Goal: Check status: Check status

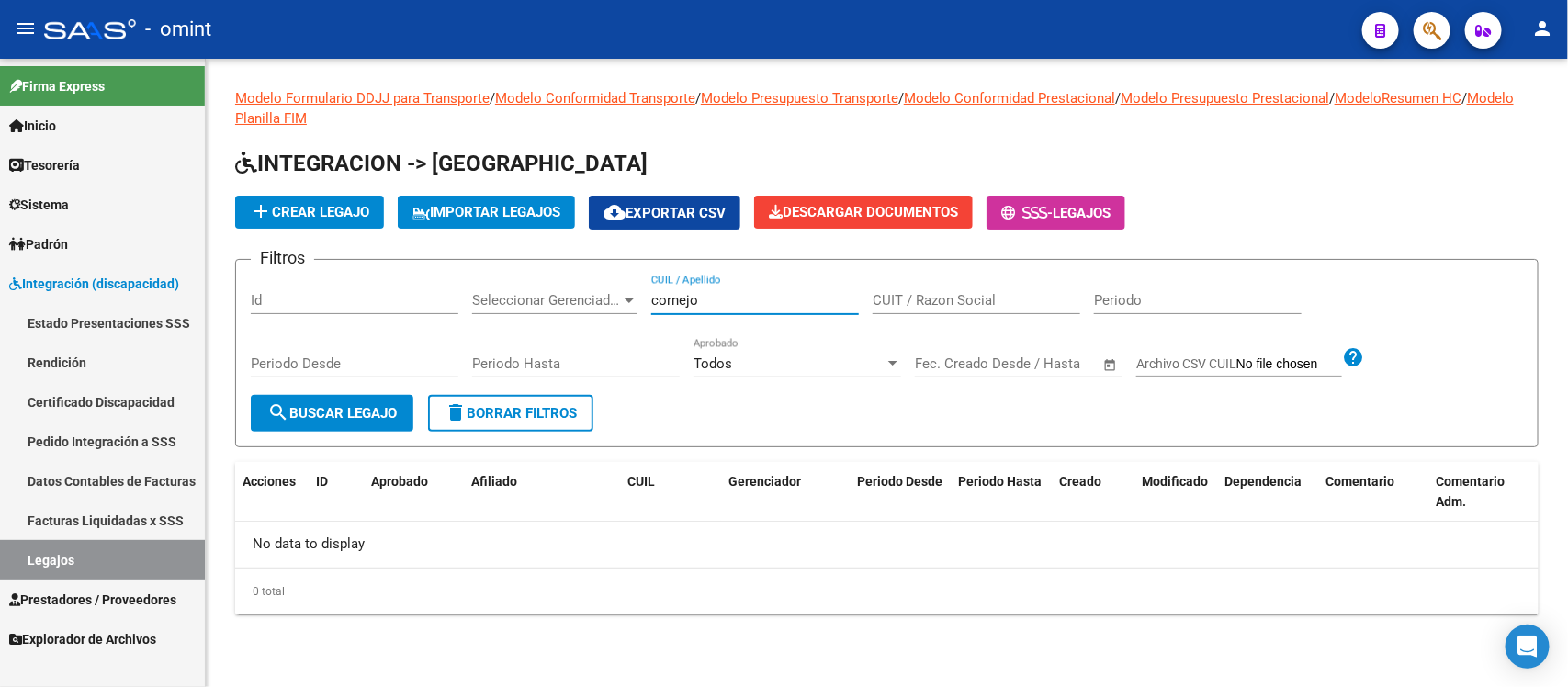
click at [603, 292] on div "Filtros Id Seleccionar Gerenciador Seleccionar Gerenciador [PERSON_NAME] CUIL /…" at bounding box center [886, 334] width 1273 height 120
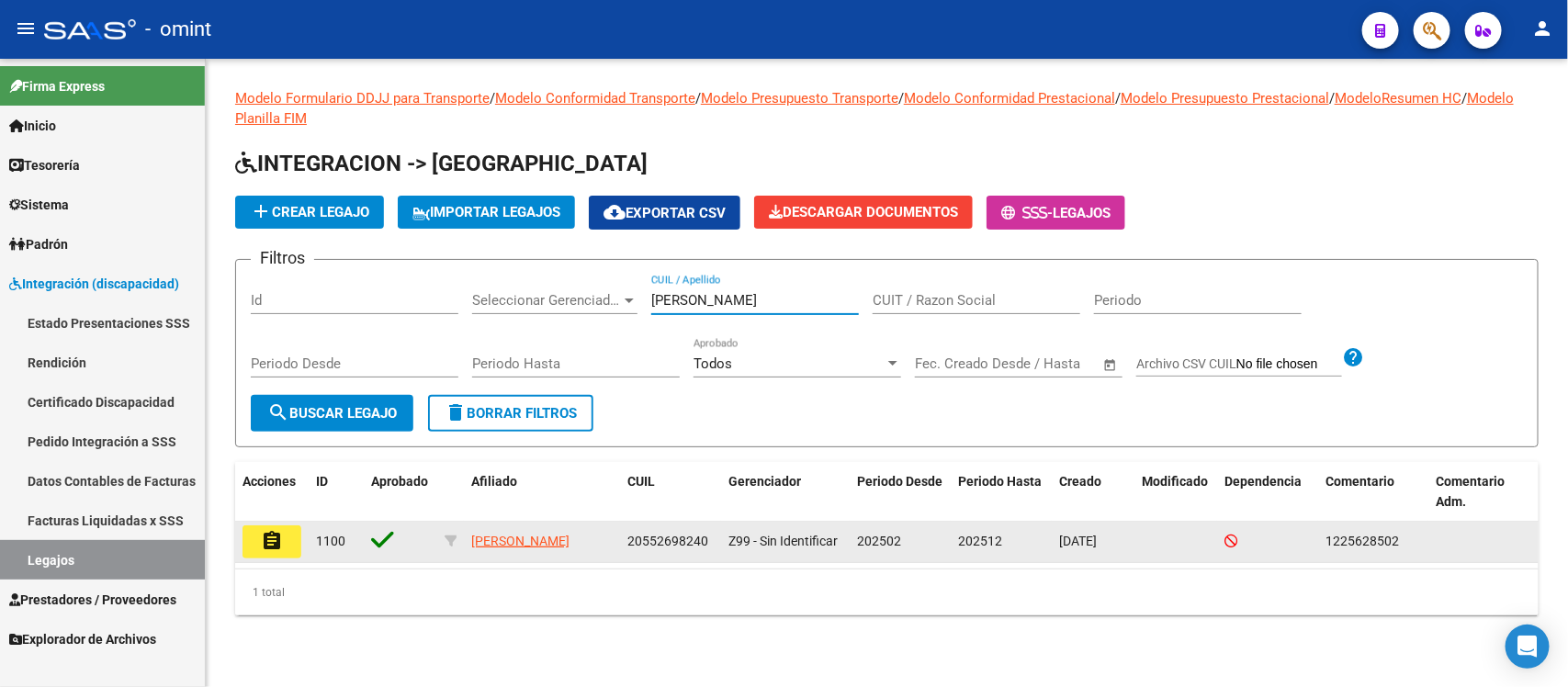
type input "cotoras"
click at [273, 539] on mat-icon "assignment" at bounding box center [272, 540] width 22 height 22
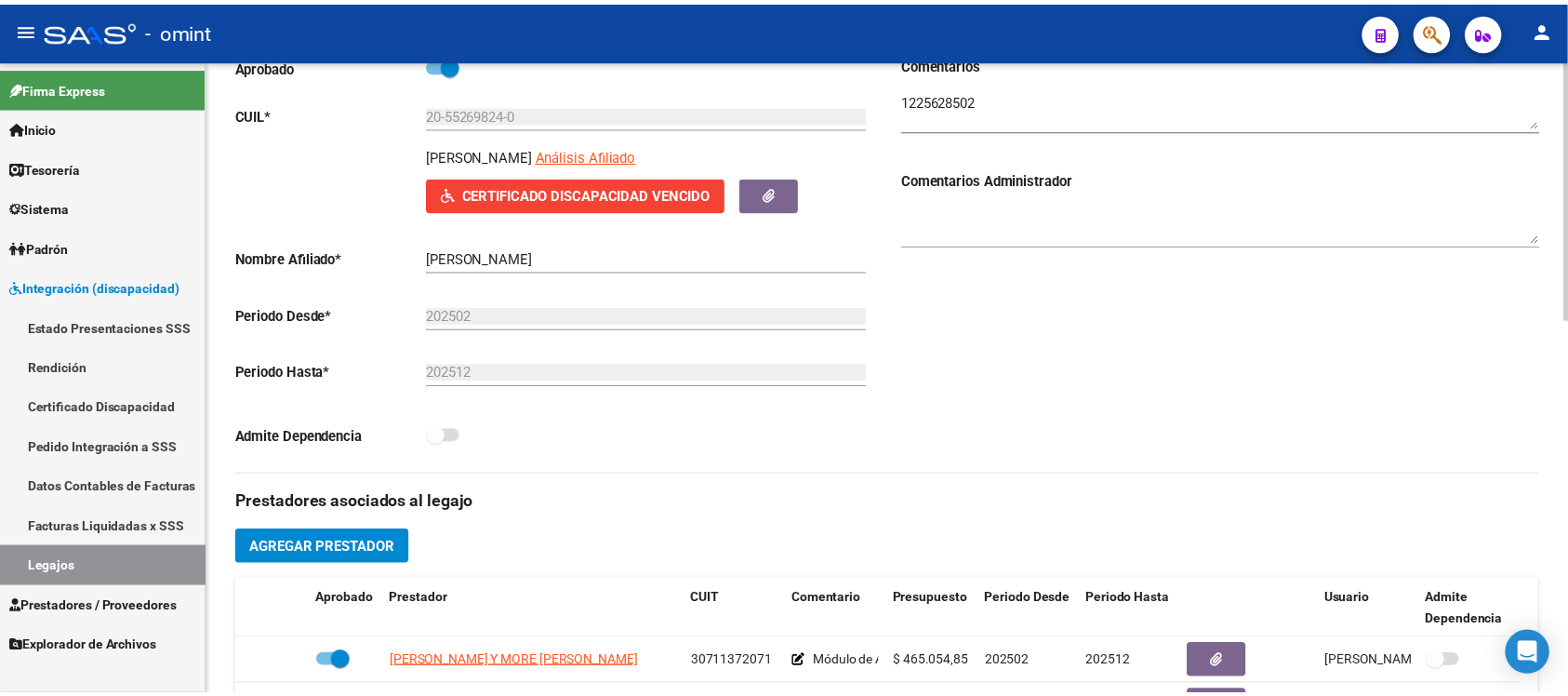
scroll to position [465, 0]
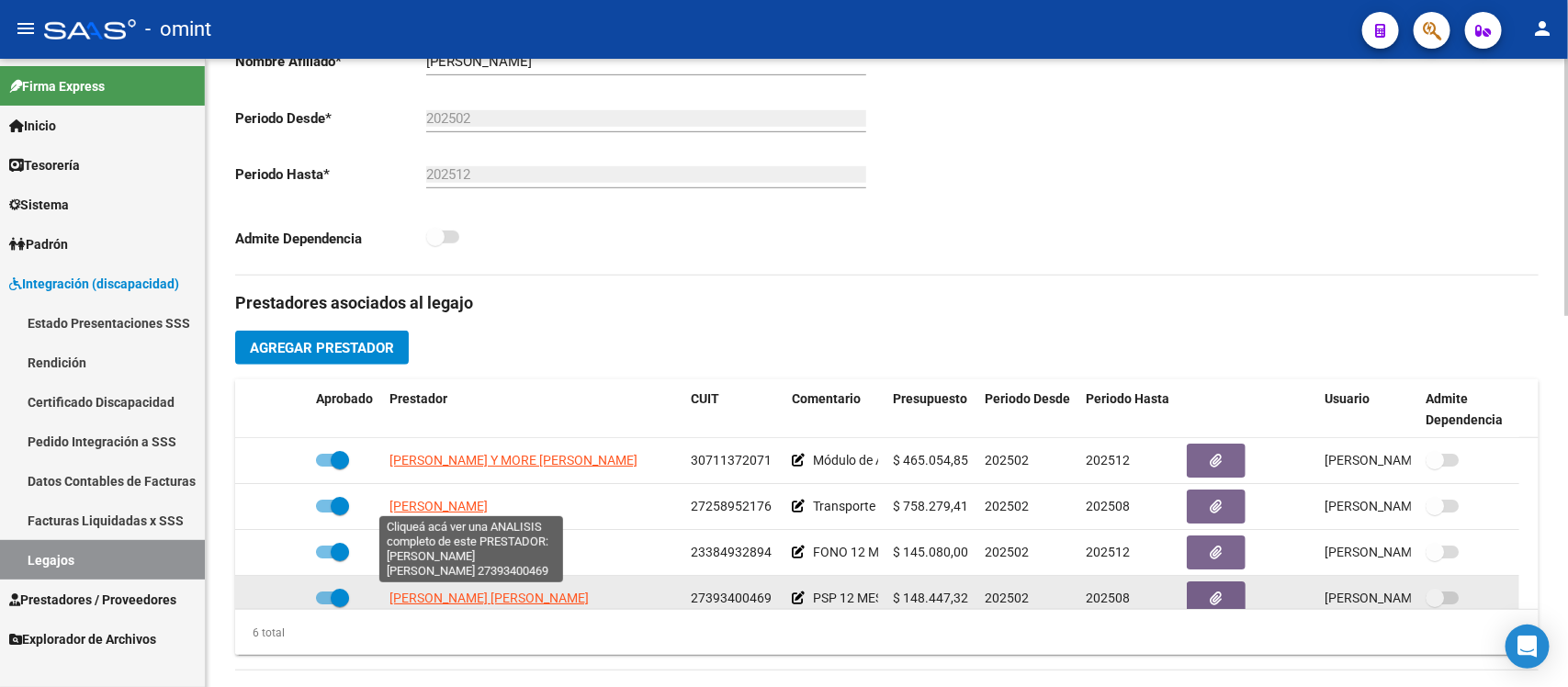
click at [519, 595] on span "[PERSON_NAME] [PERSON_NAME]" at bounding box center [489, 597] width 200 height 14
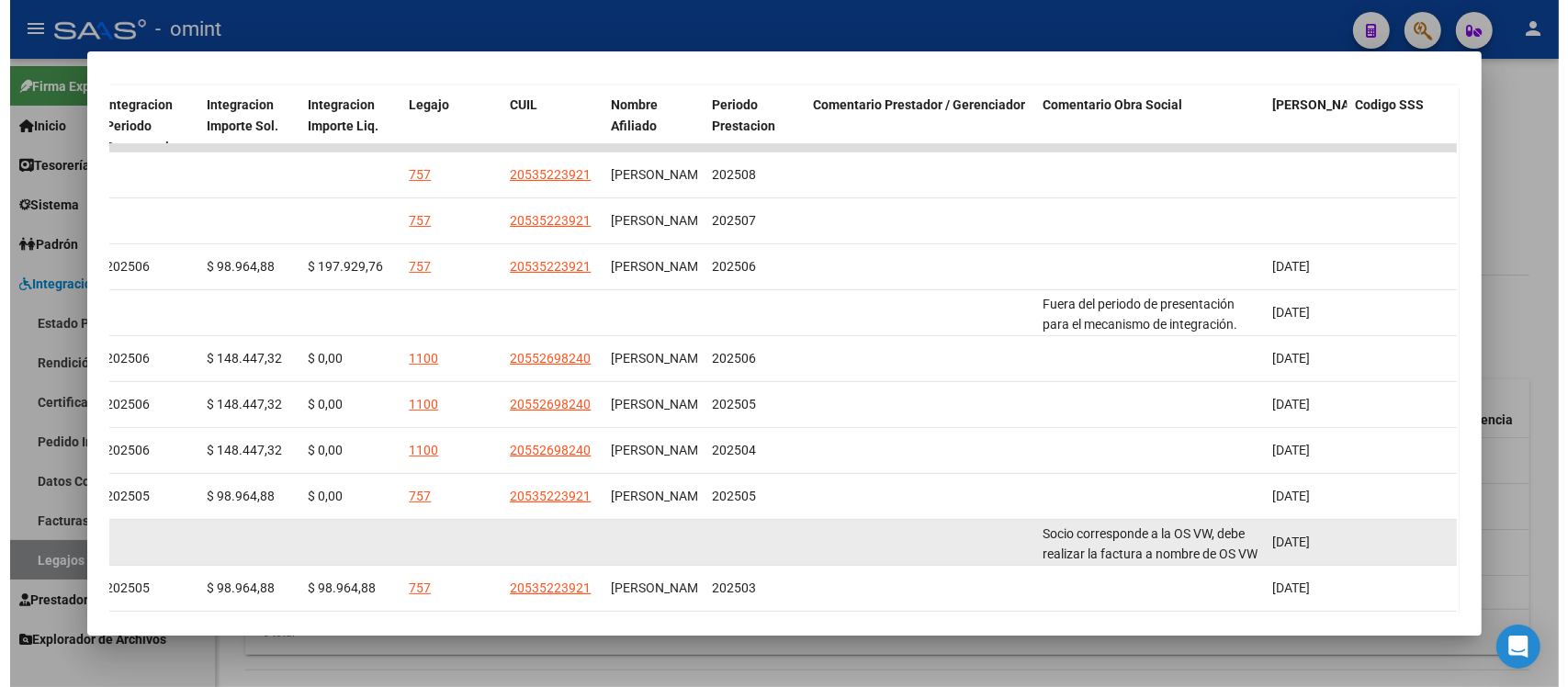
scroll to position [349, 0]
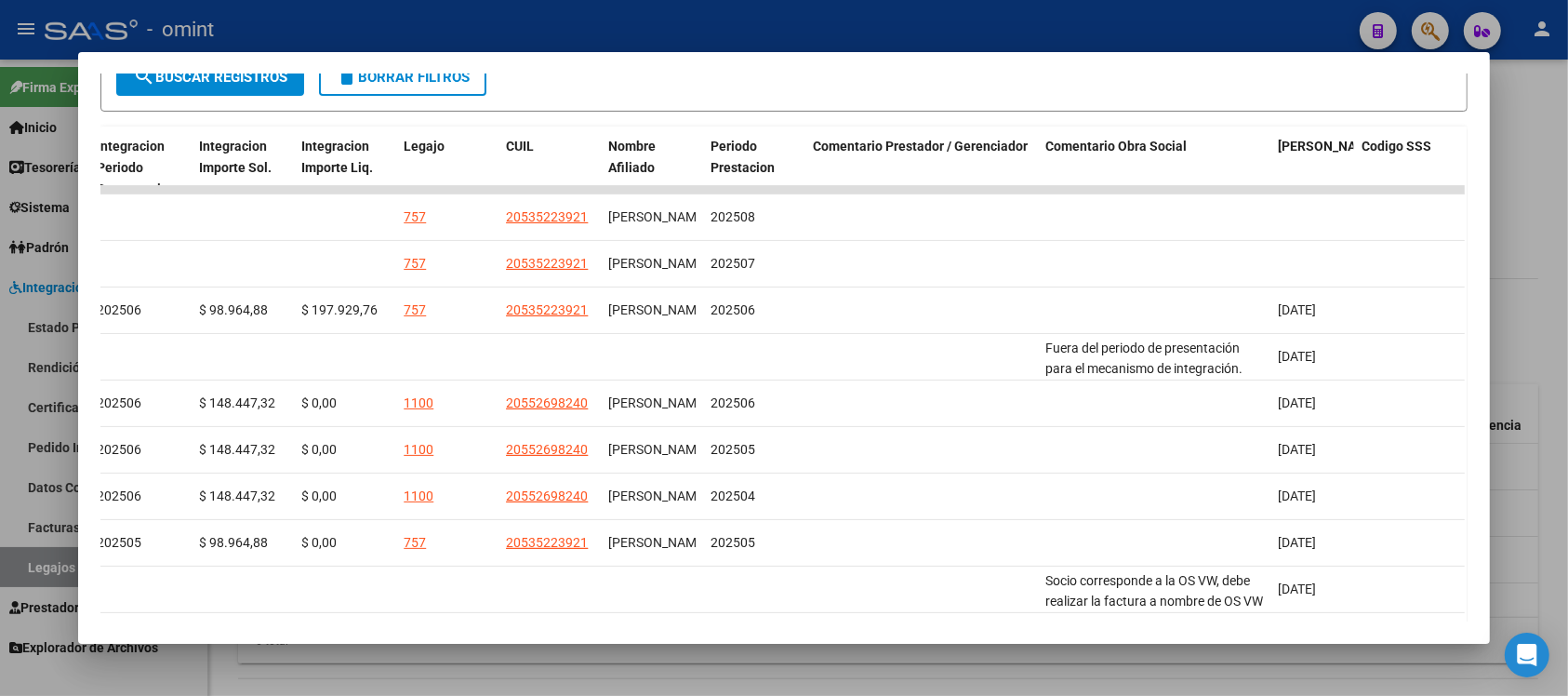
click at [704, 12] on div at bounding box center [784, 348] width 1568 height 696
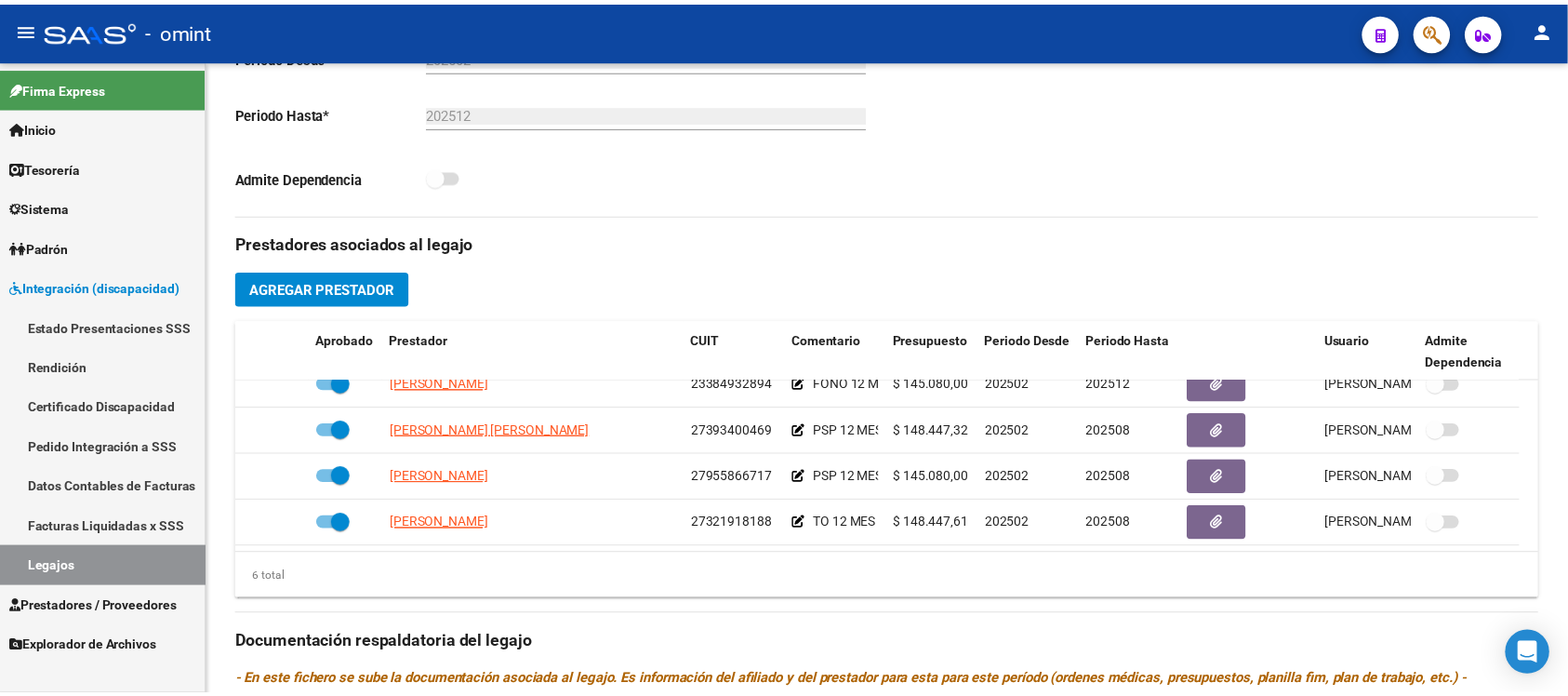
scroll to position [582, 0]
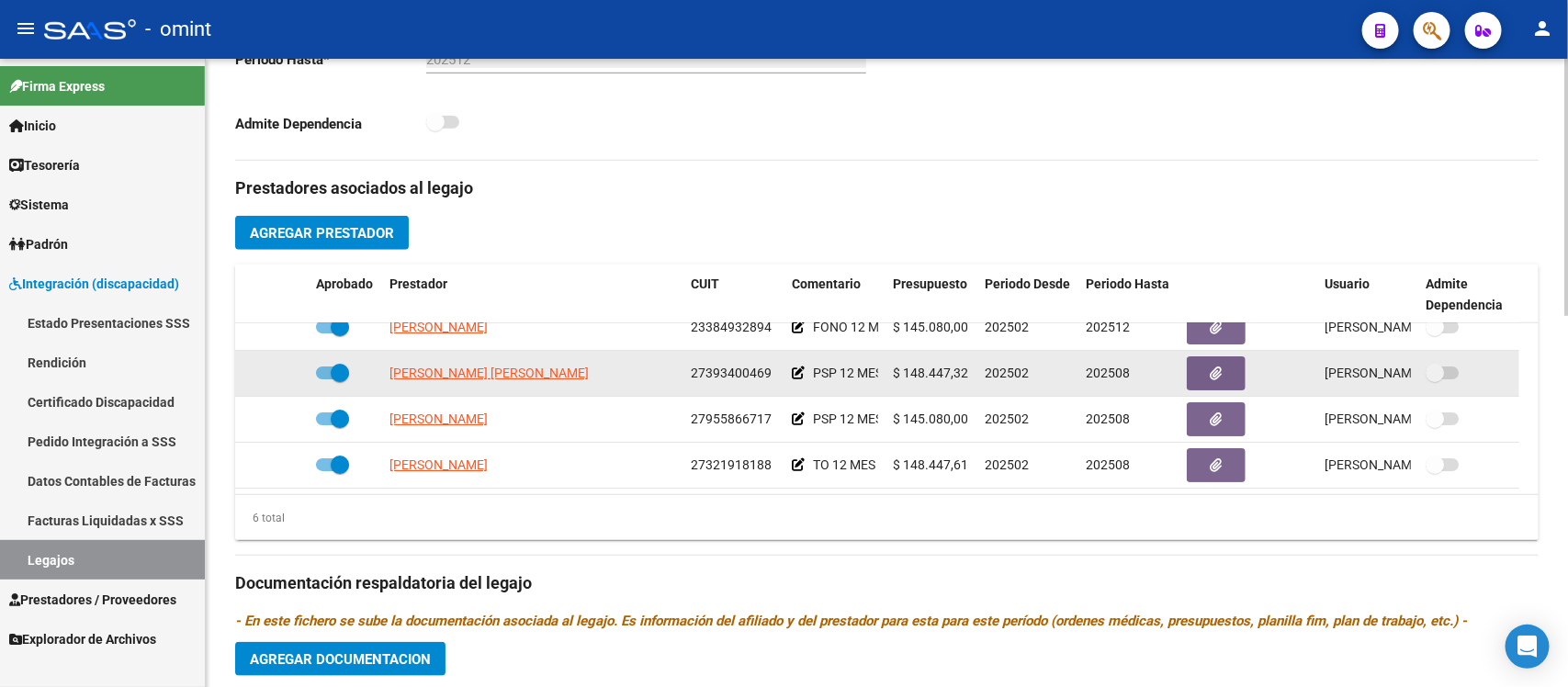
click at [436, 383] on datatable-body-cell "[PERSON_NAME] [PERSON_NAME]" at bounding box center [533, 373] width 301 height 45
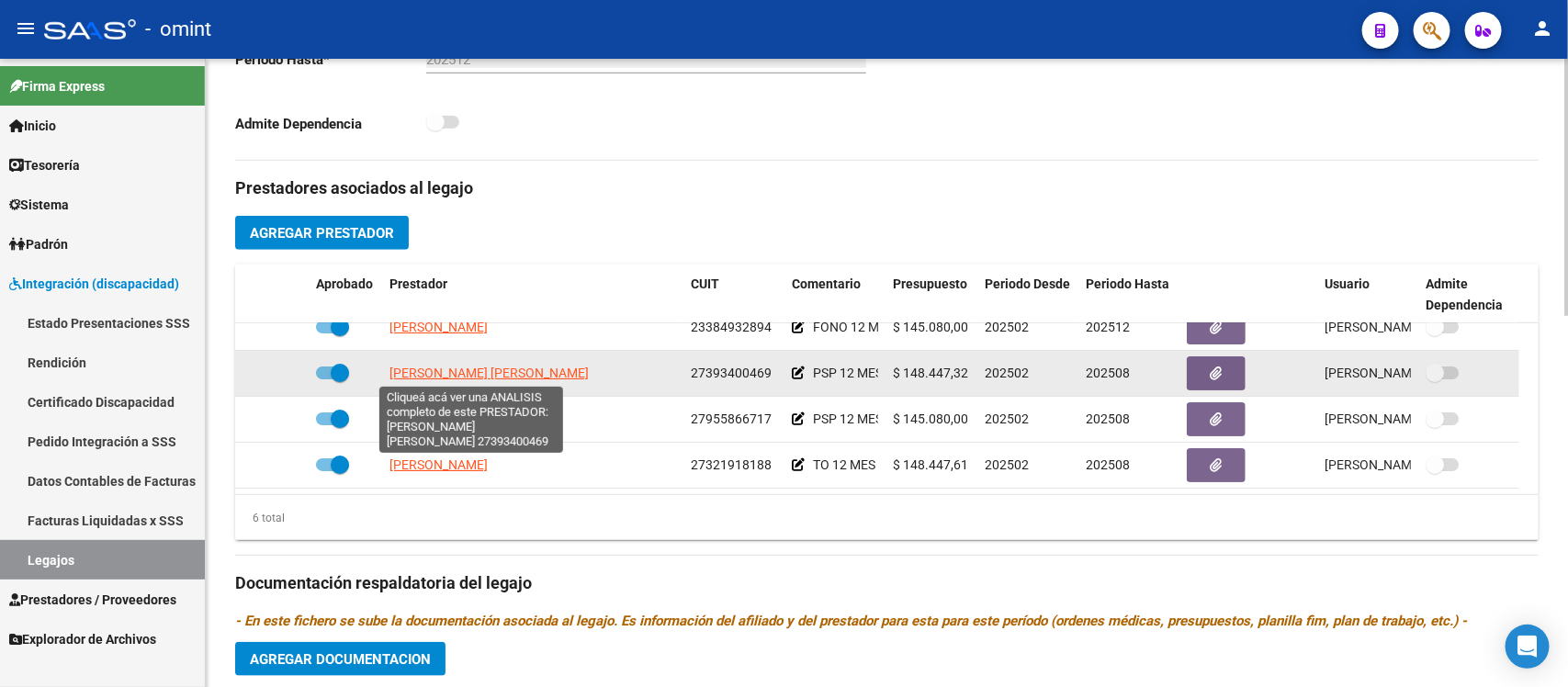
click at [443, 374] on span "[PERSON_NAME] [PERSON_NAME]" at bounding box center [489, 372] width 200 height 14
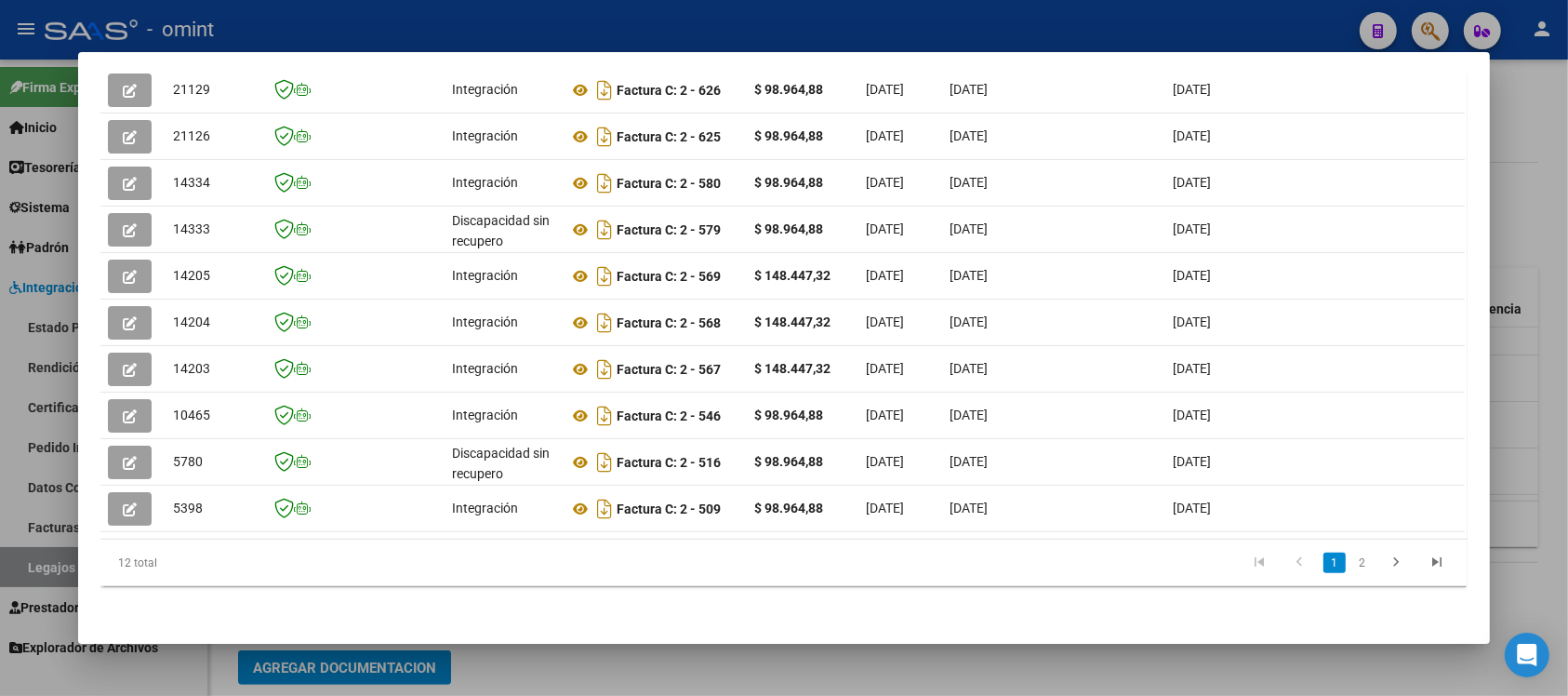
scroll to position [499, 0]
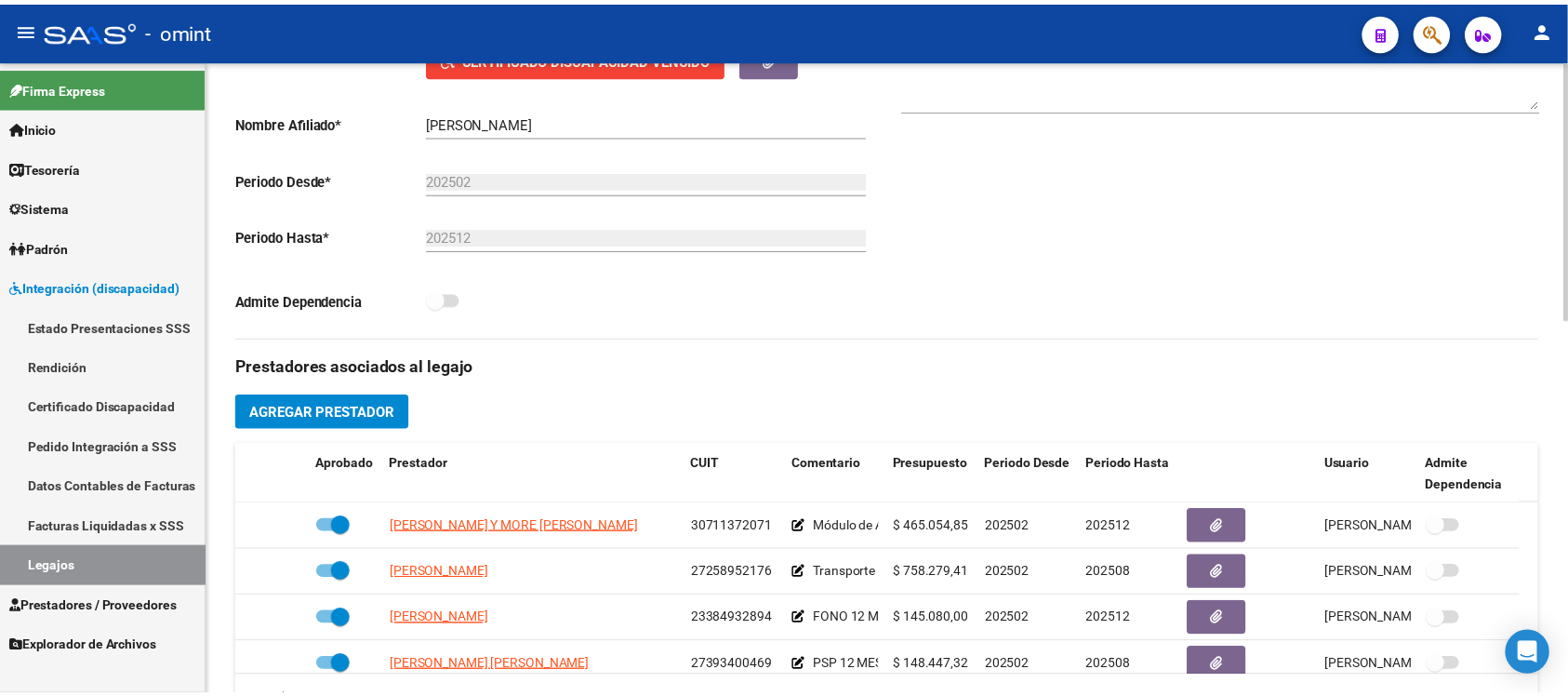
scroll to position [465, 0]
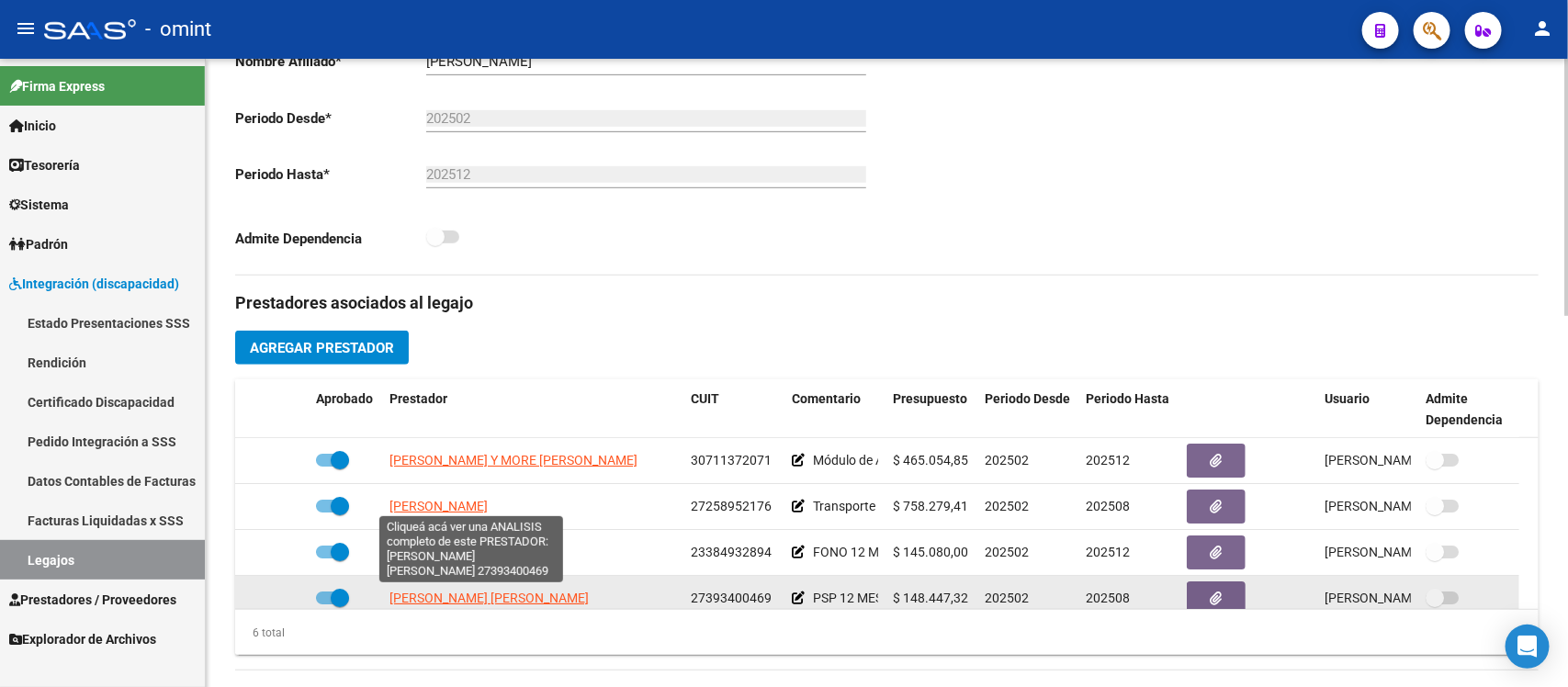
click at [496, 594] on span "[PERSON_NAME] [PERSON_NAME]" at bounding box center [489, 597] width 200 height 14
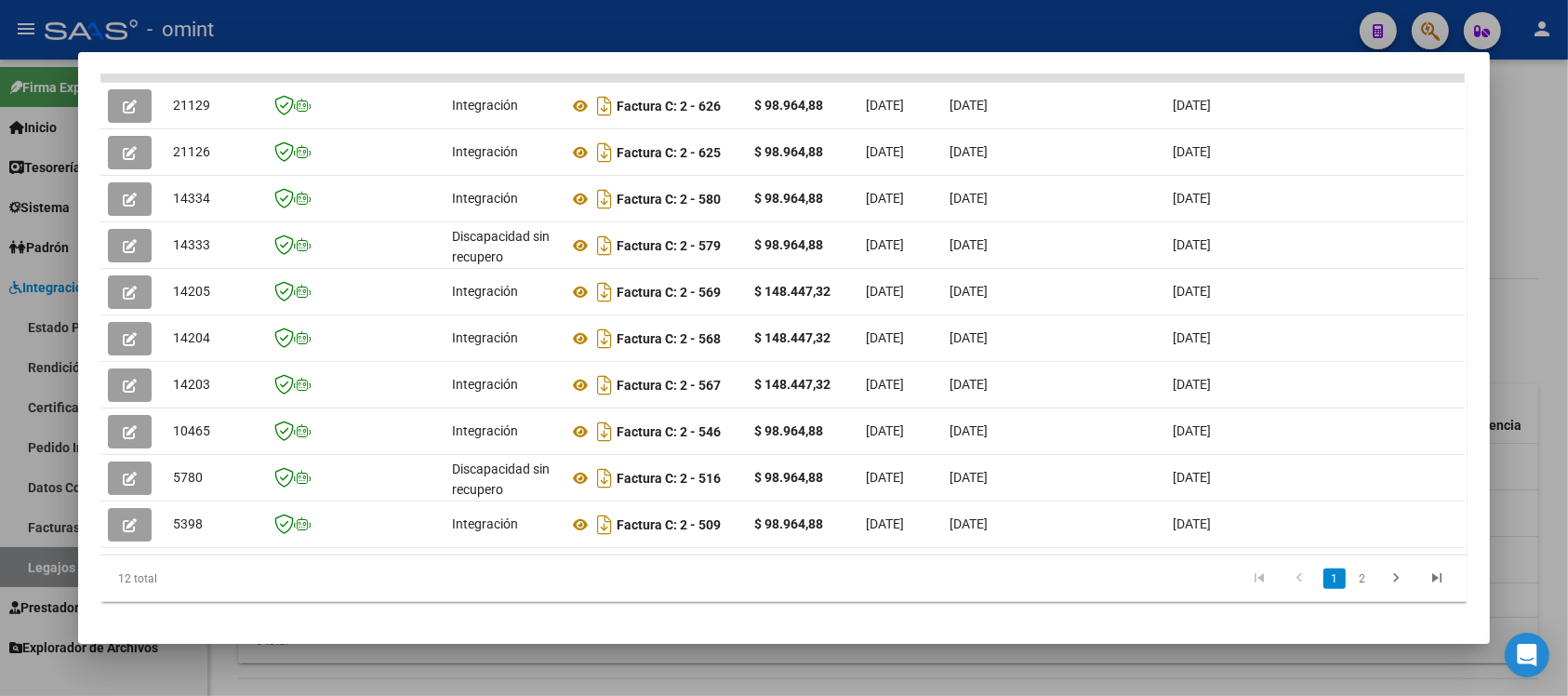
click at [815, 19] on div at bounding box center [784, 348] width 1568 height 696
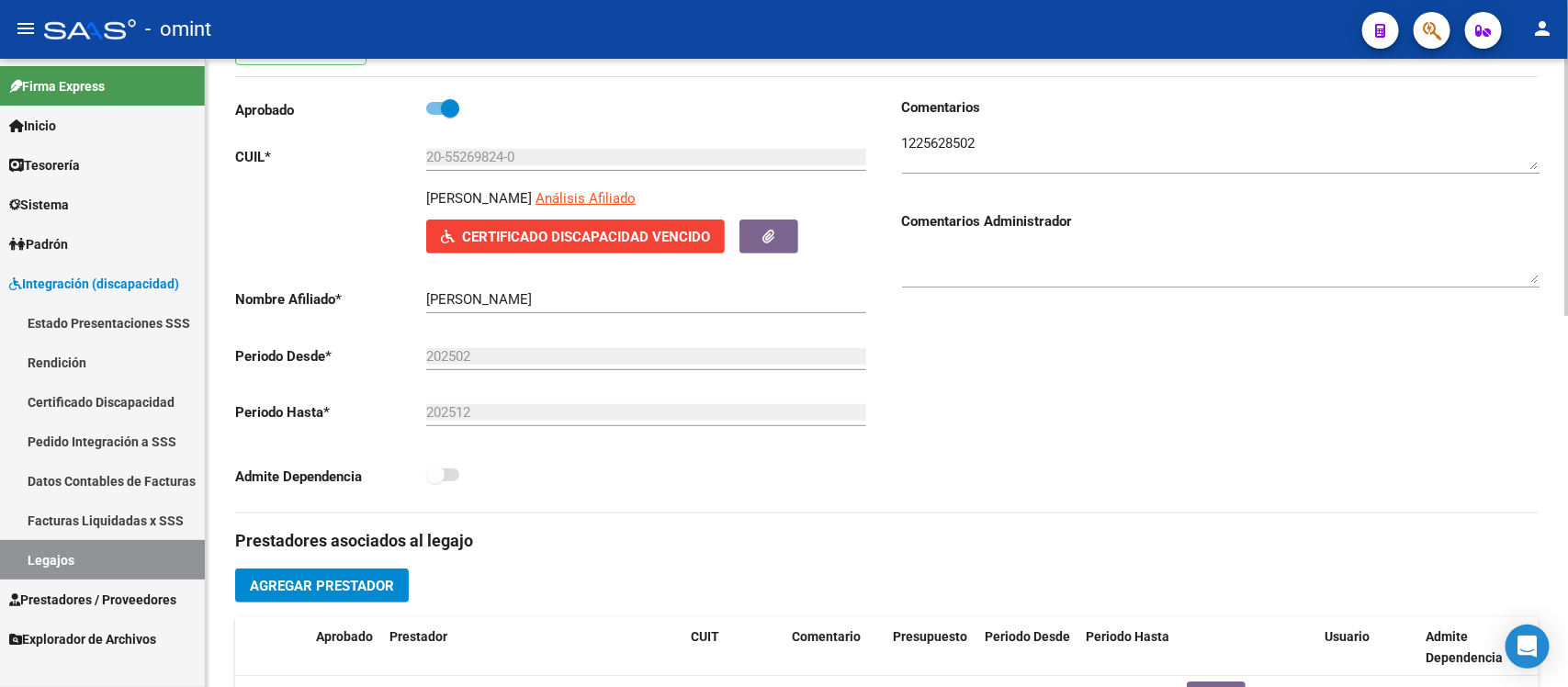
scroll to position [0, 0]
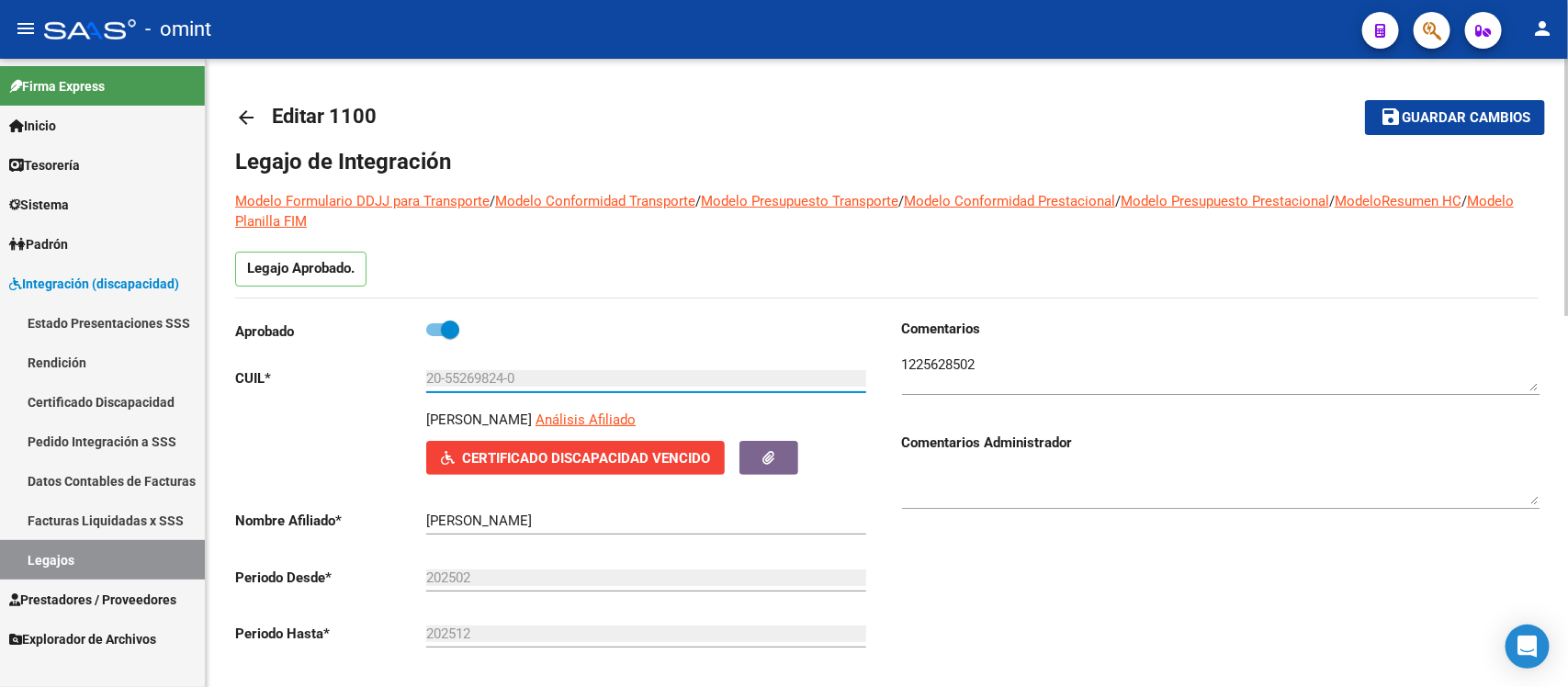
click at [483, 372] on input "20-55269824-0" at bounding box center [646, 377] width 440 height 16
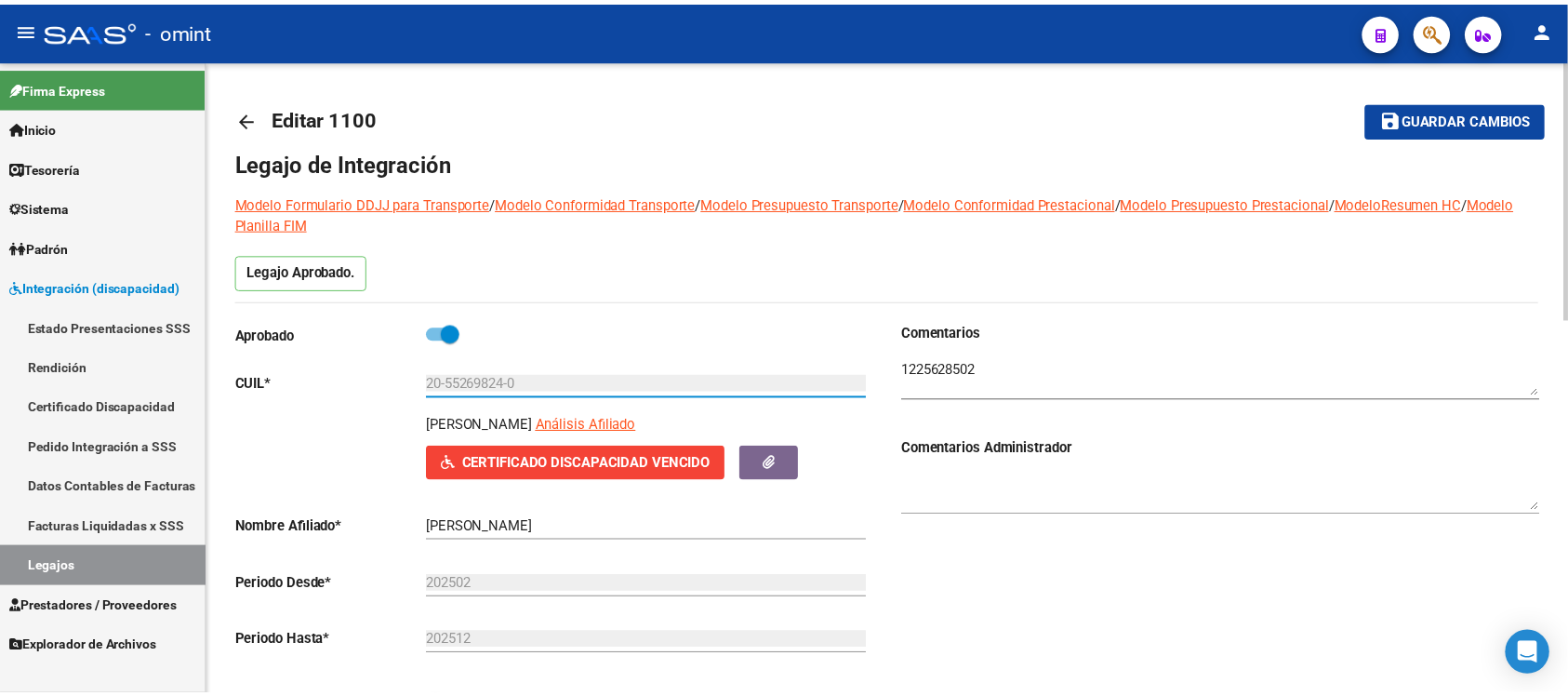
scroll to position [465, 0]
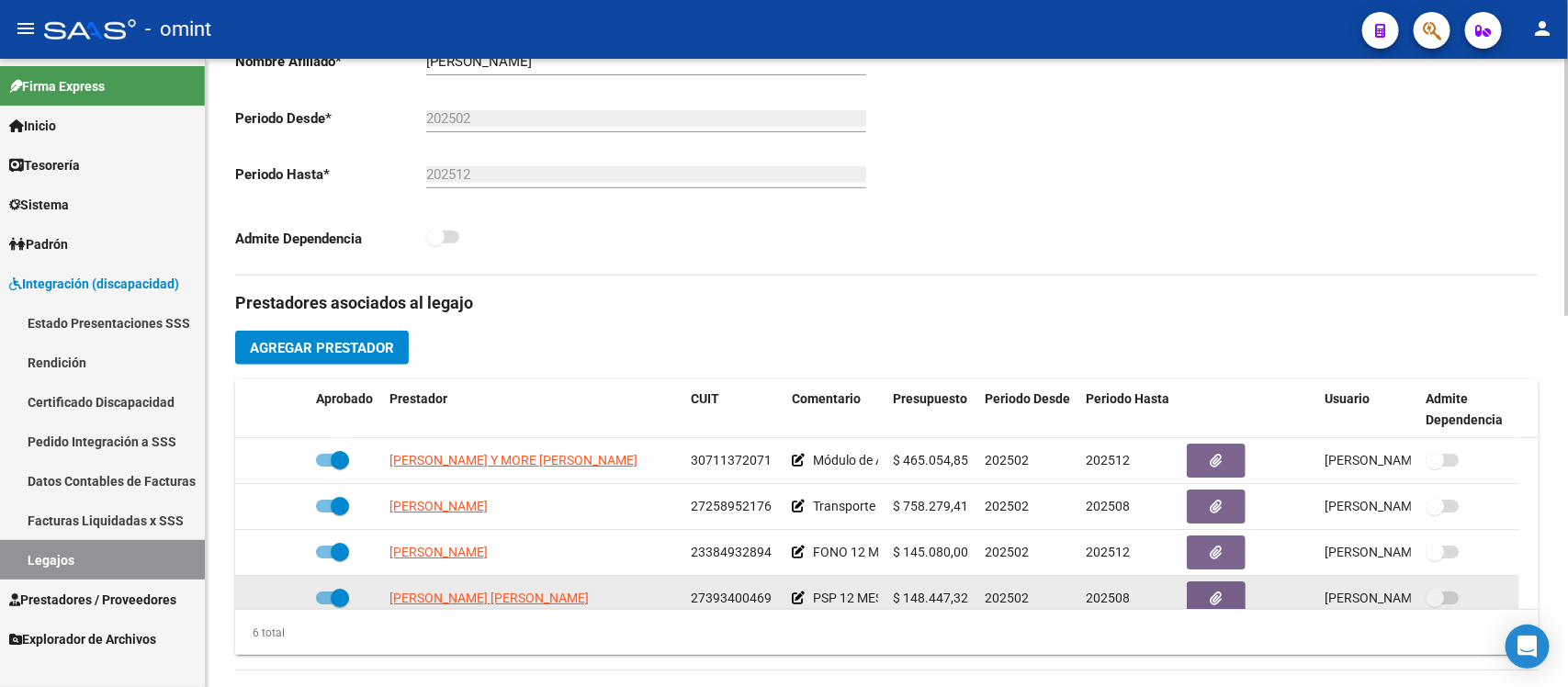
click at [706, 601] on span "27393400469" at bounding box center [731, 597] width 81 height 14
click at [706, 600] on span "27393400469" at bounding box center [731, 597] width 81 height 14
copy span "27393400469"
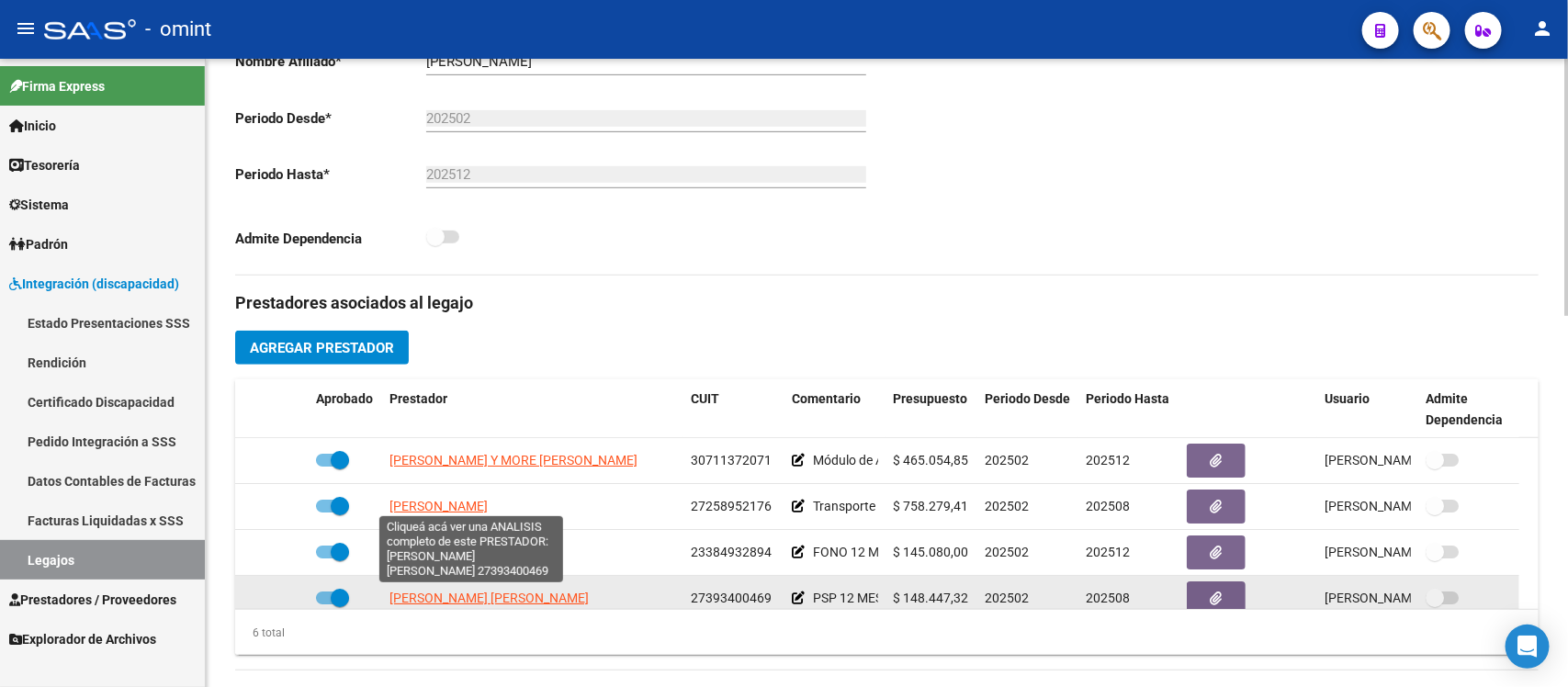
click at [494, 590] on span "[PERSON_NAME] [PERSON_NAME]" at bounding box center [489, 597] width 200 height 14
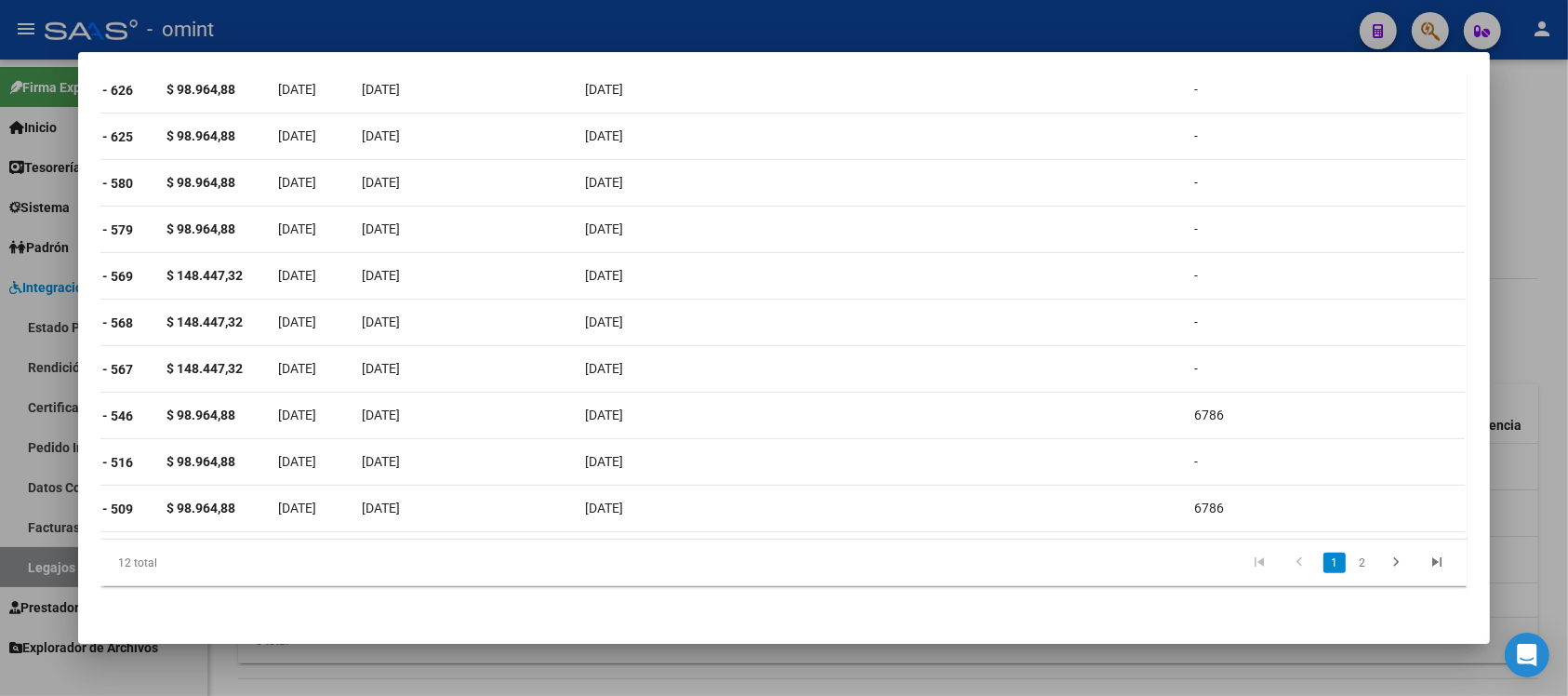
scroll to position [0, 0]
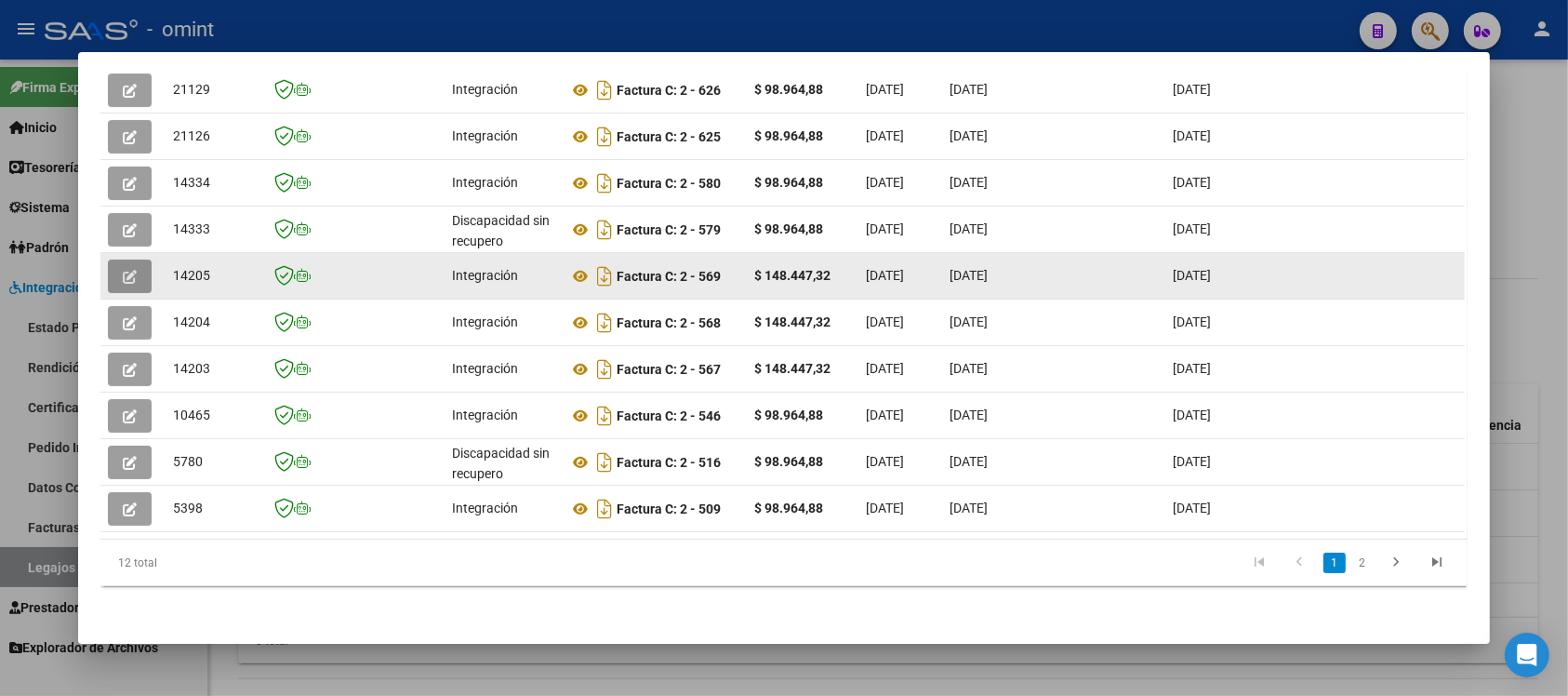
click at [127, 266] on button "button" at bounding box center [129, 276] width 44 height 34
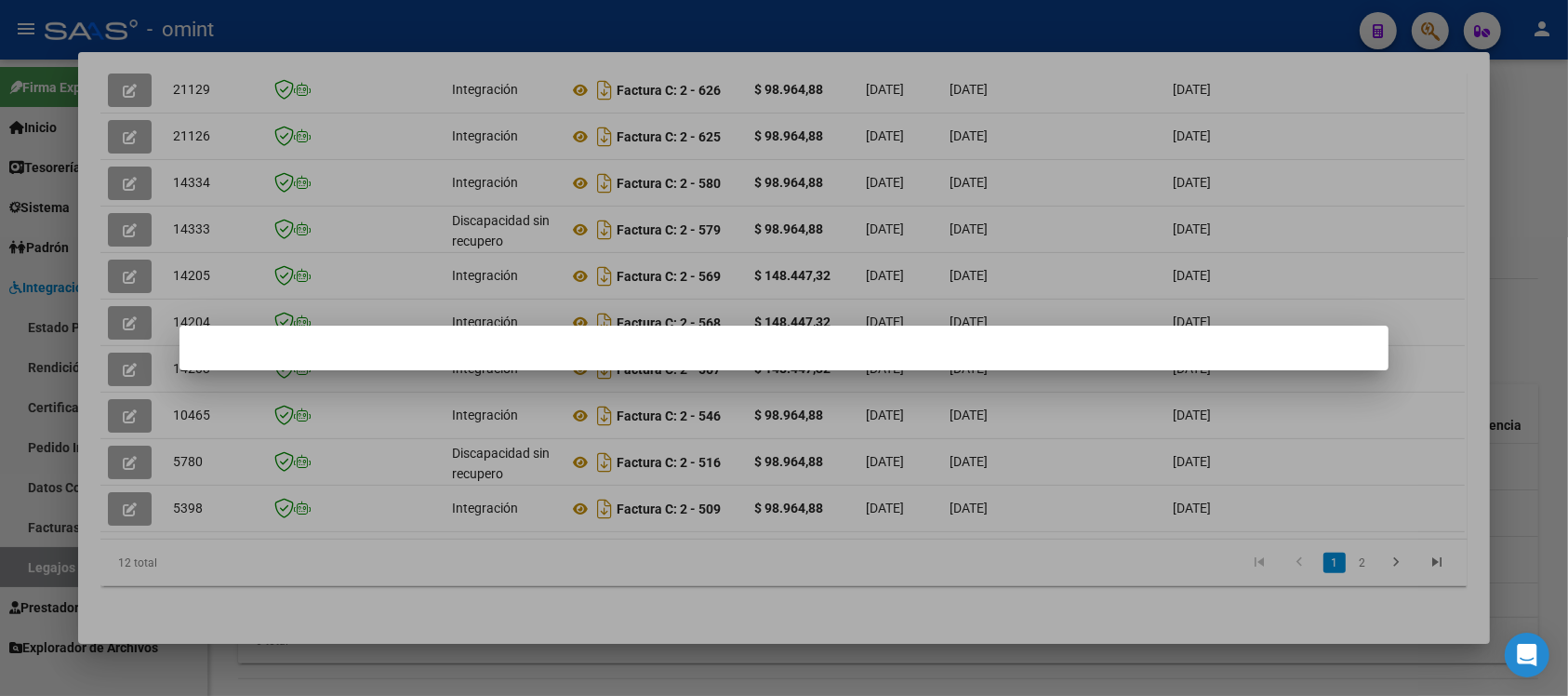
click at [770, 244] on div at bounding box center [784, 348] width 1568 height 696
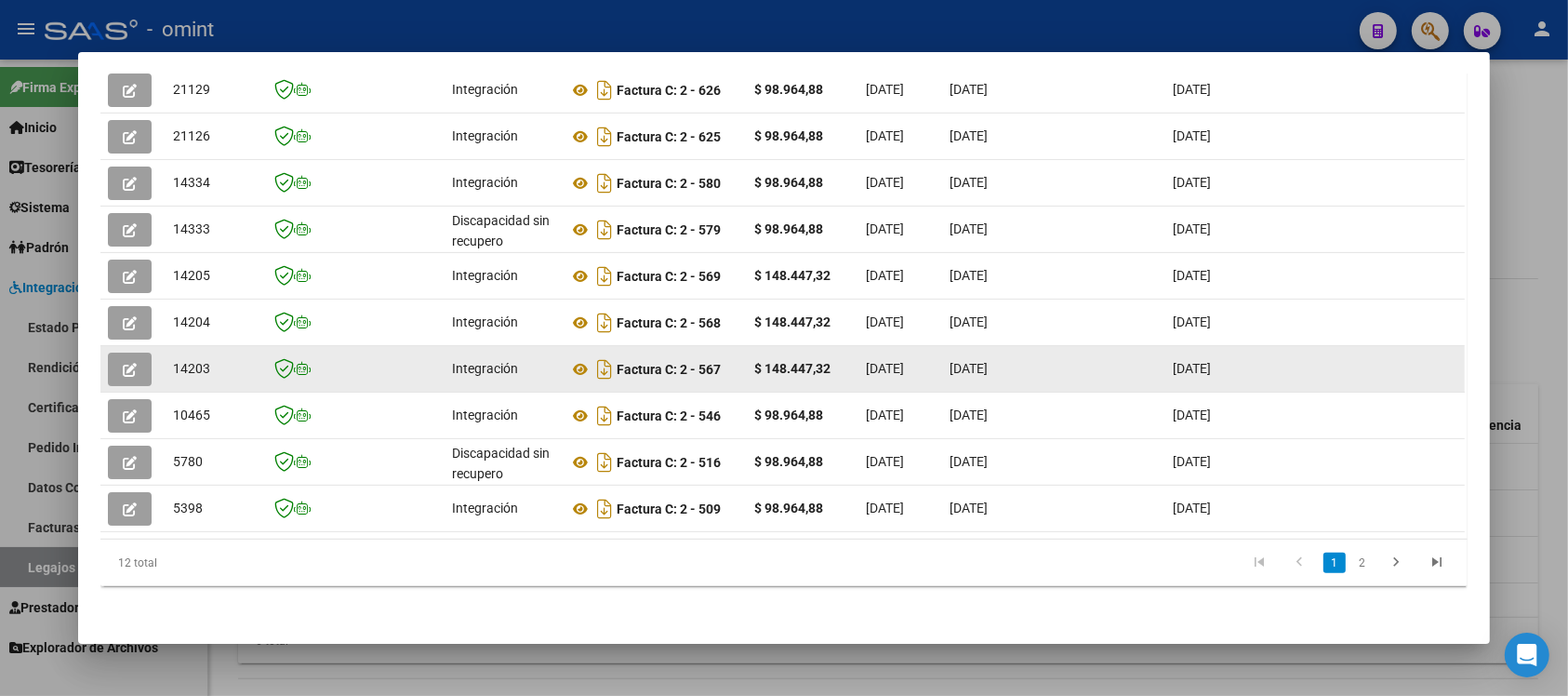
click at [112, 356] on button "button" at bounding box center [129, 369] width 44 height 34
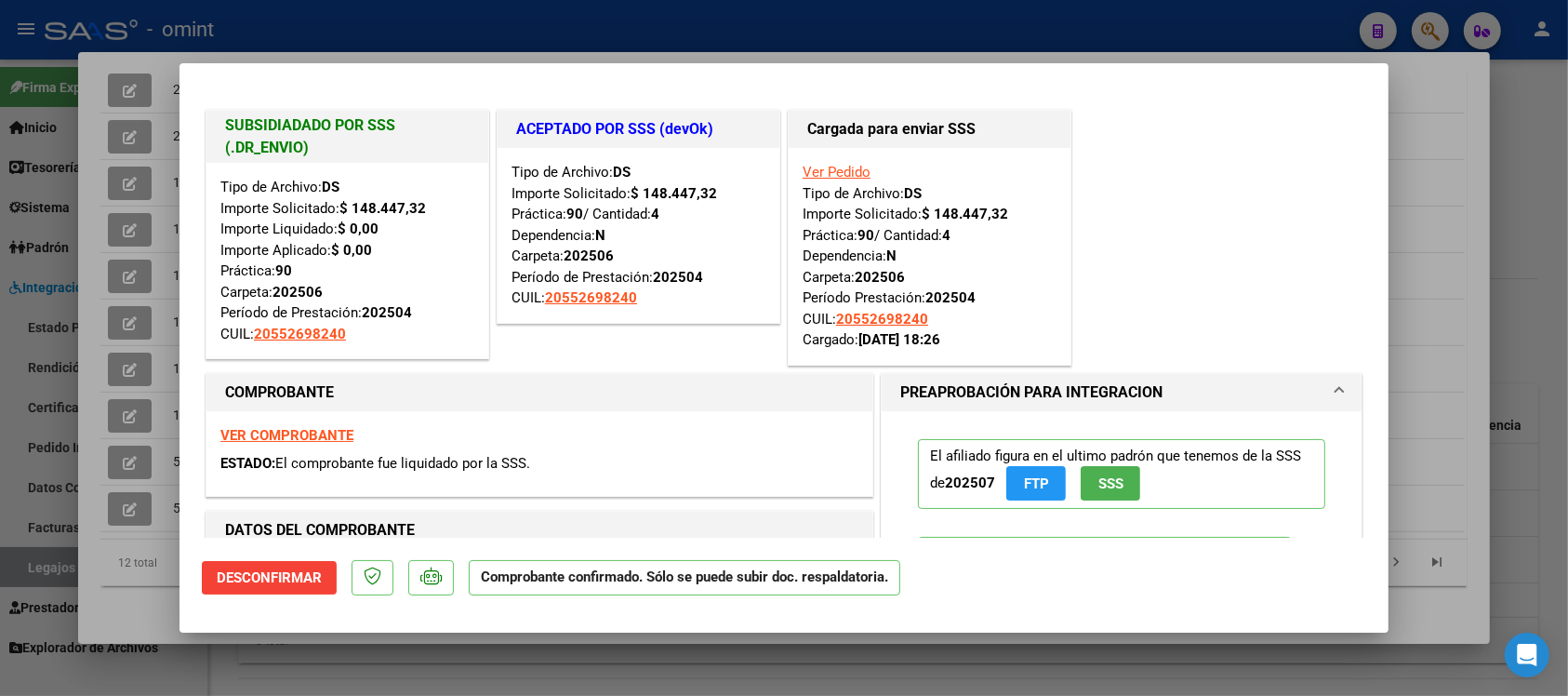
click at [756, 12] on div at bounding box center [784, 348] width 1568 height 696
type input "$ 0,00"
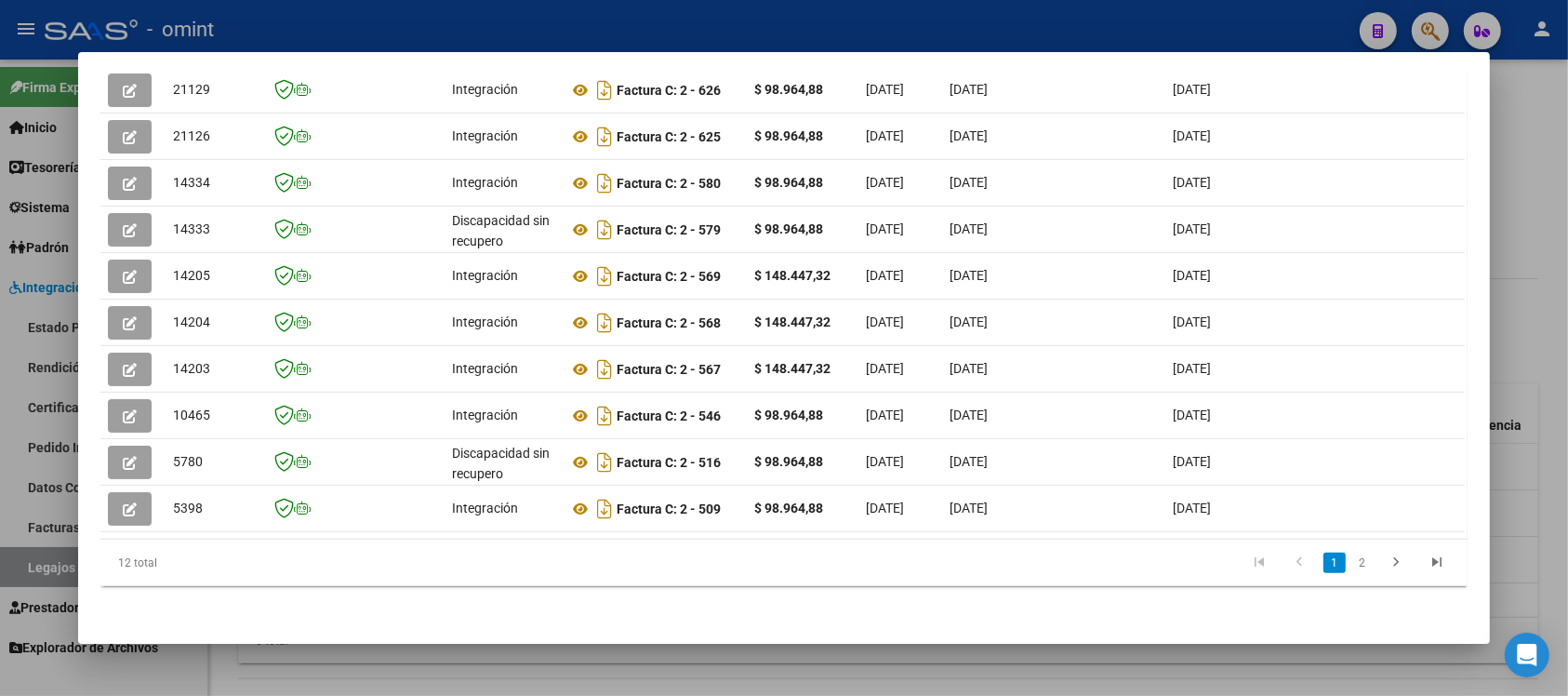
click at [756, 16] on div at bounding box center [784, 348] width 1568 height 696
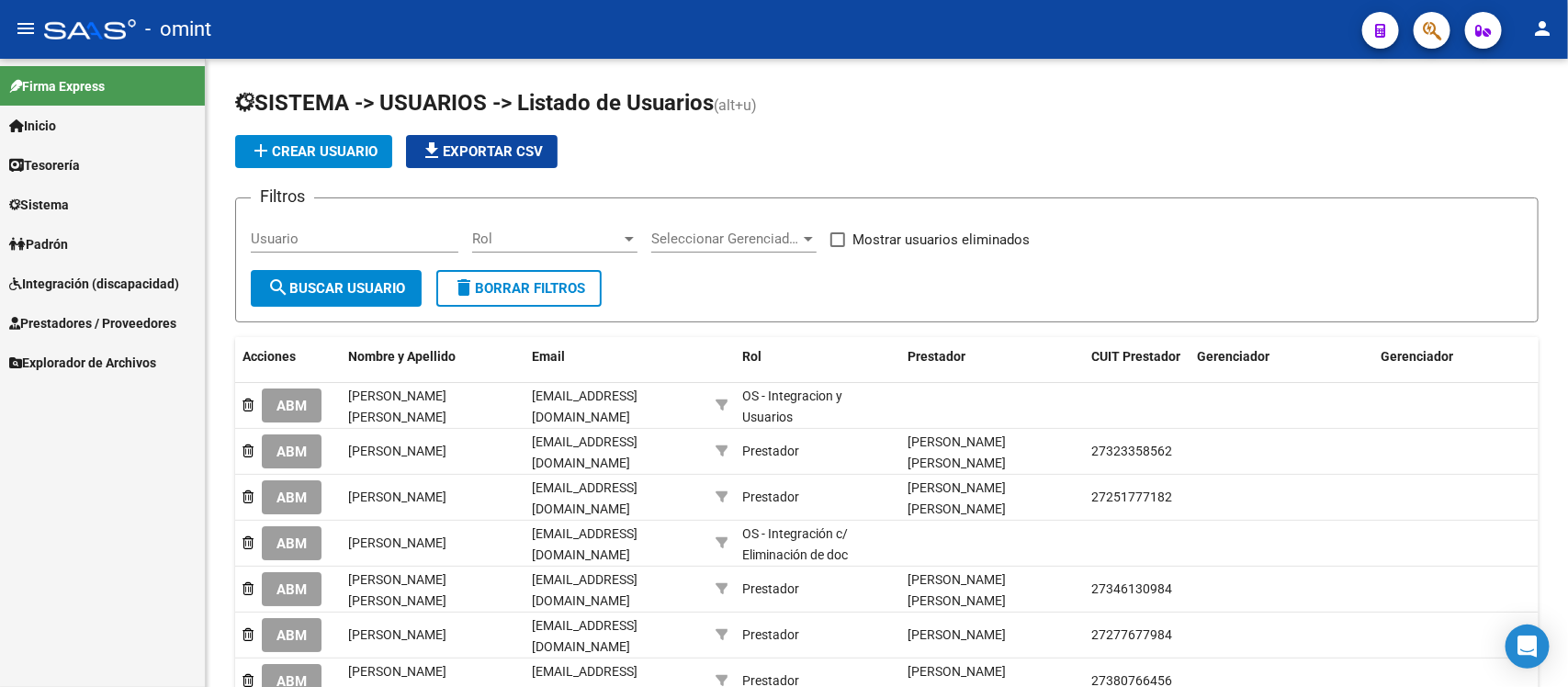
click at [57, 236] on span "Padrón" at bounding box center [39, 244] width 59 height 20
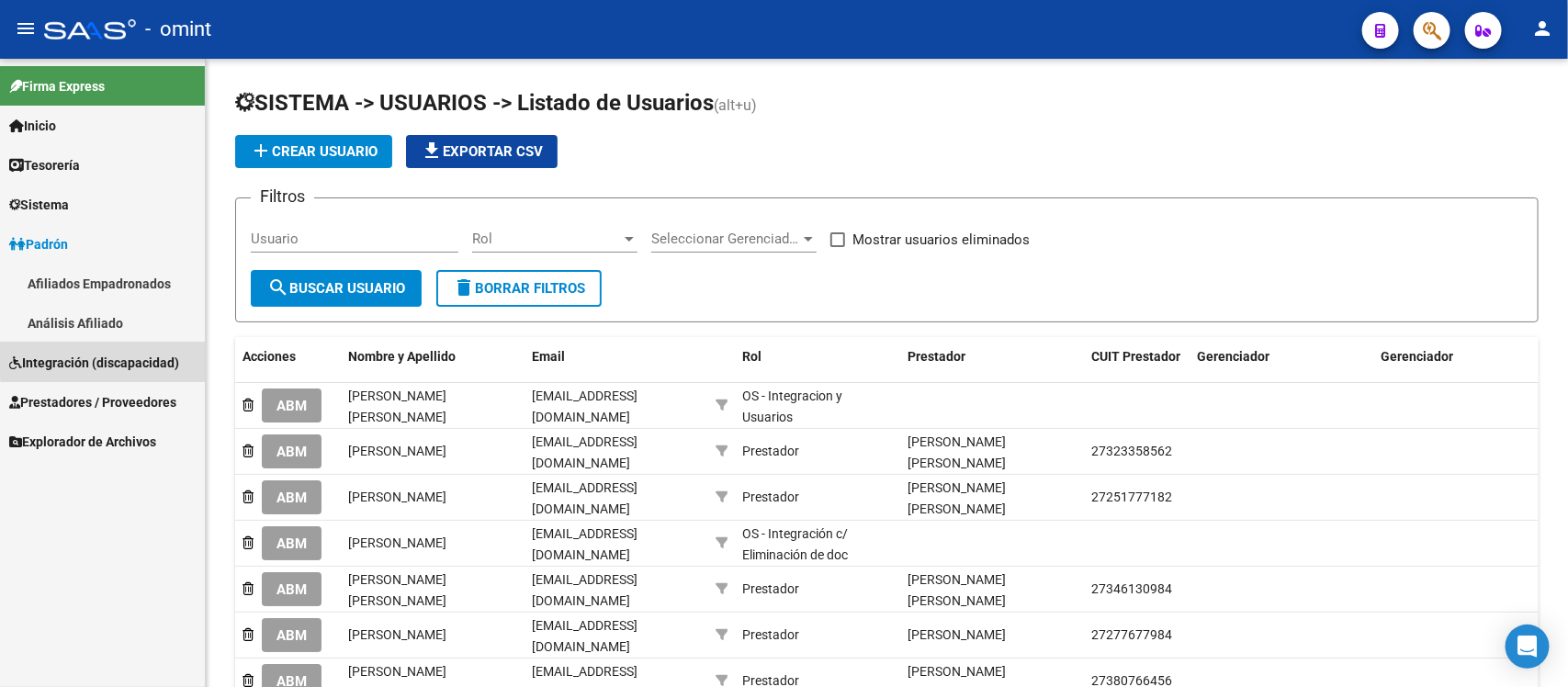
click at [108, 353] on span "Integración (discapacidad)" at bounding box center [95, 362] width 170 height 20
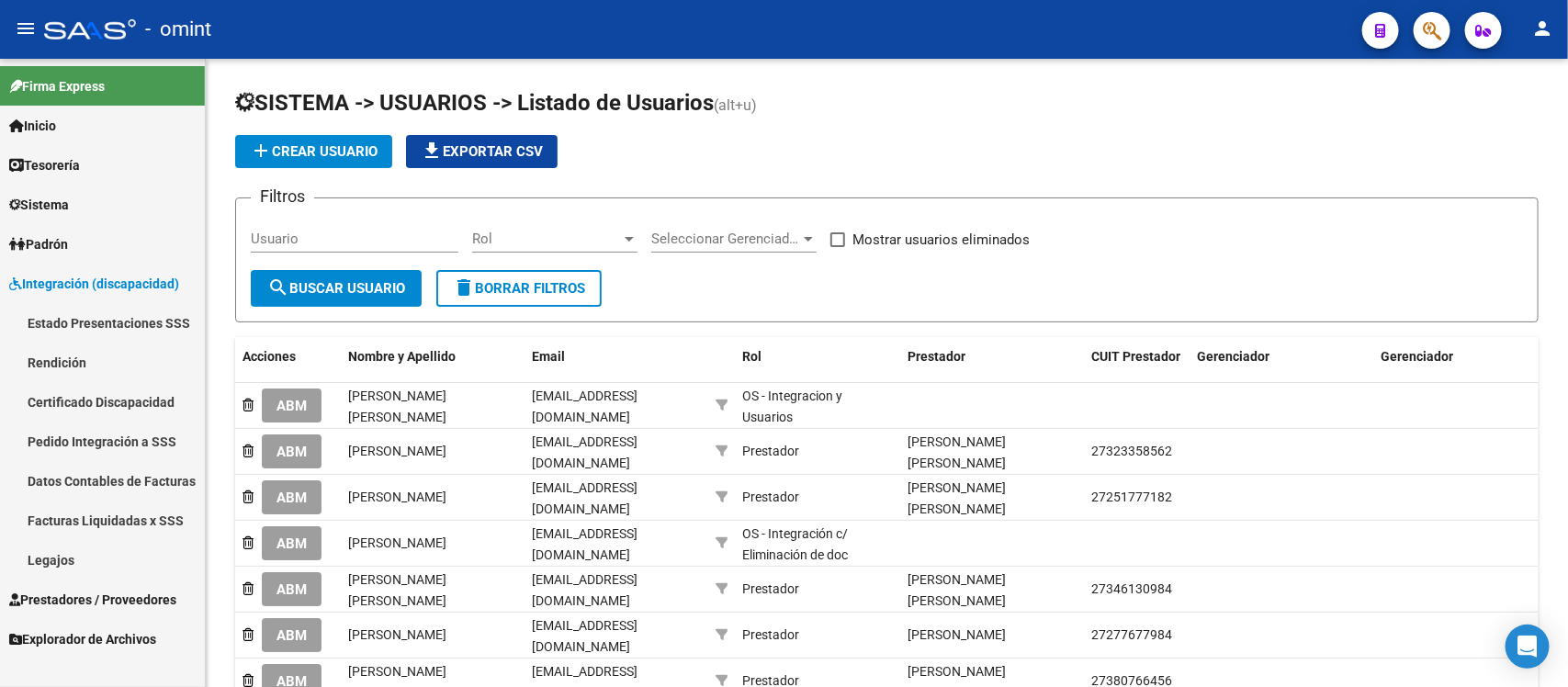
click at [108, 519] on link "Facturas Liquidadas x SSS" at bounding box center [102, 520] width 205 height 39
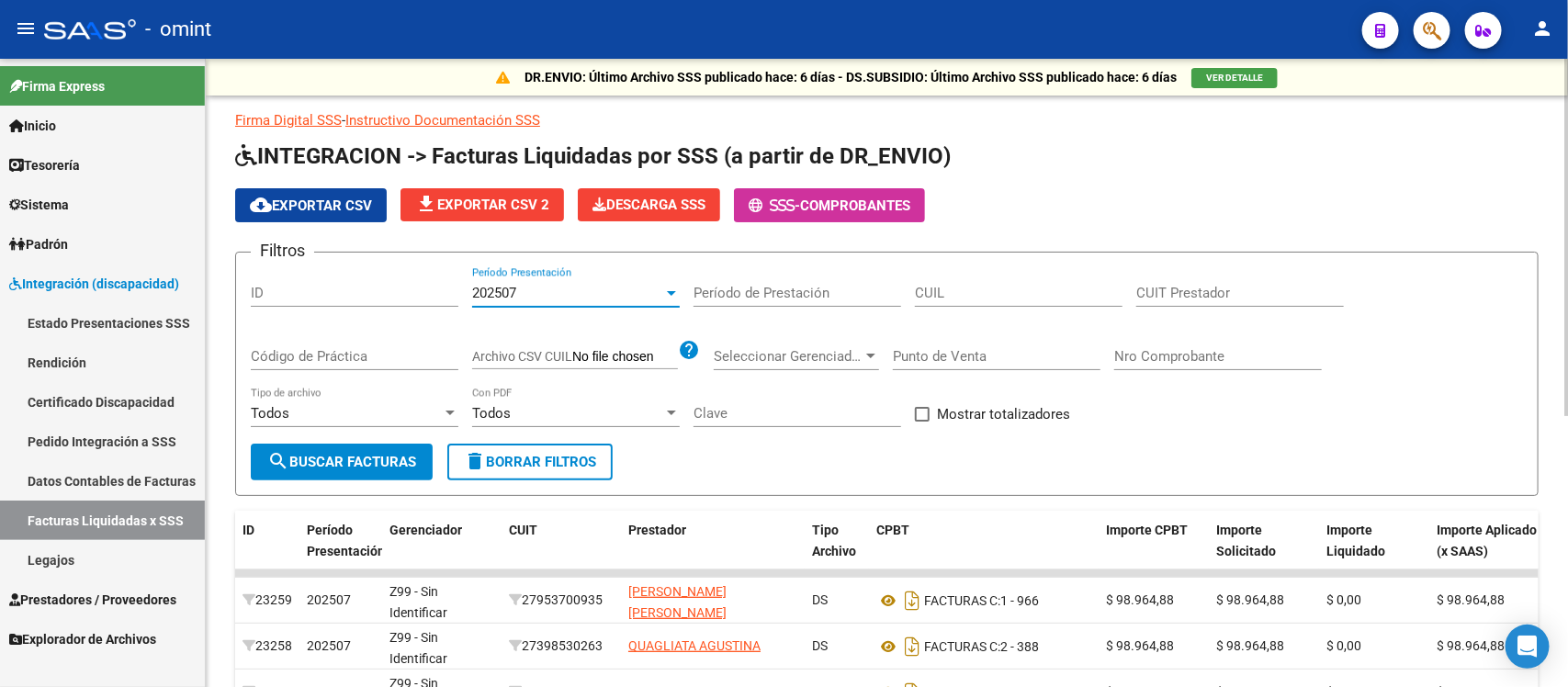
click at [662, 285] on div "202507" at bounding box center [568, 292] width 191 height 16
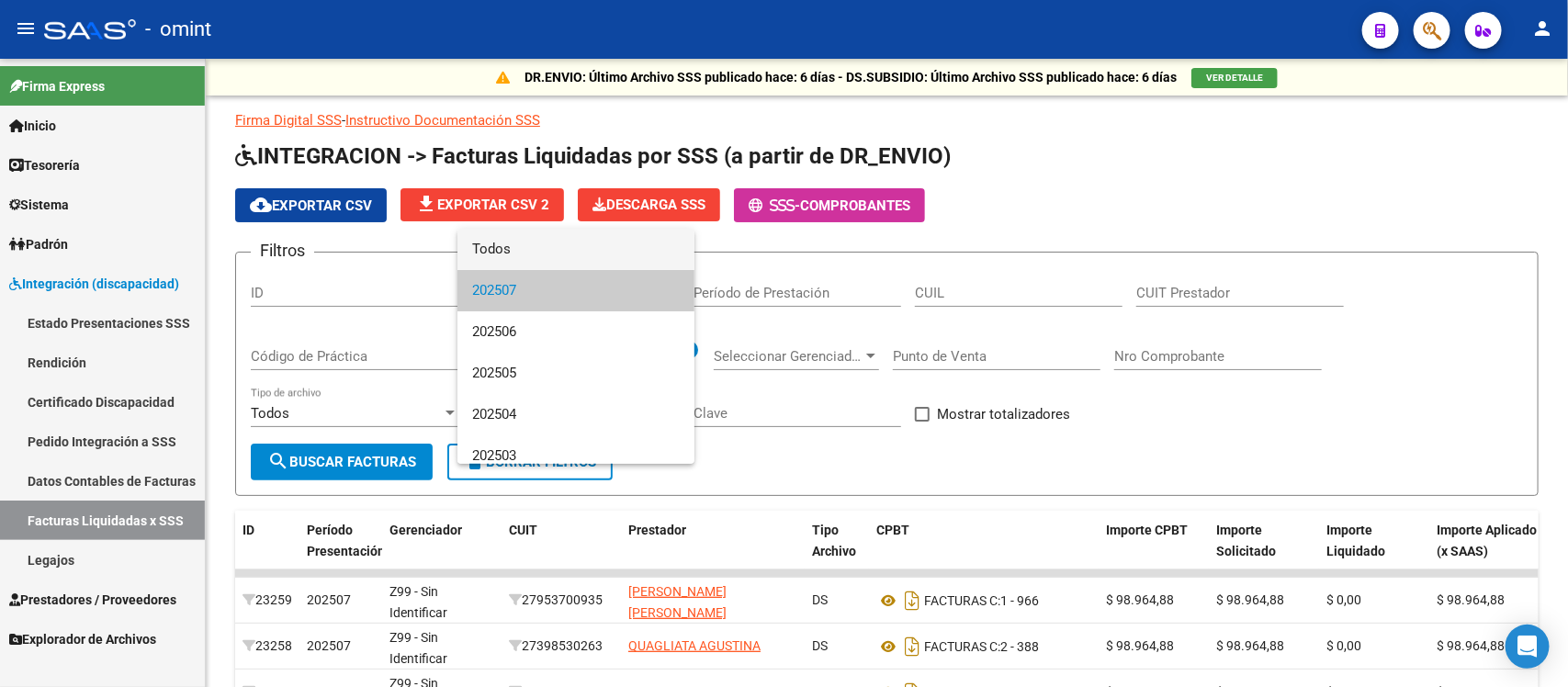
click at [599, 245] on span "Todos" at bounding box center [576, 248] width 207 height 41
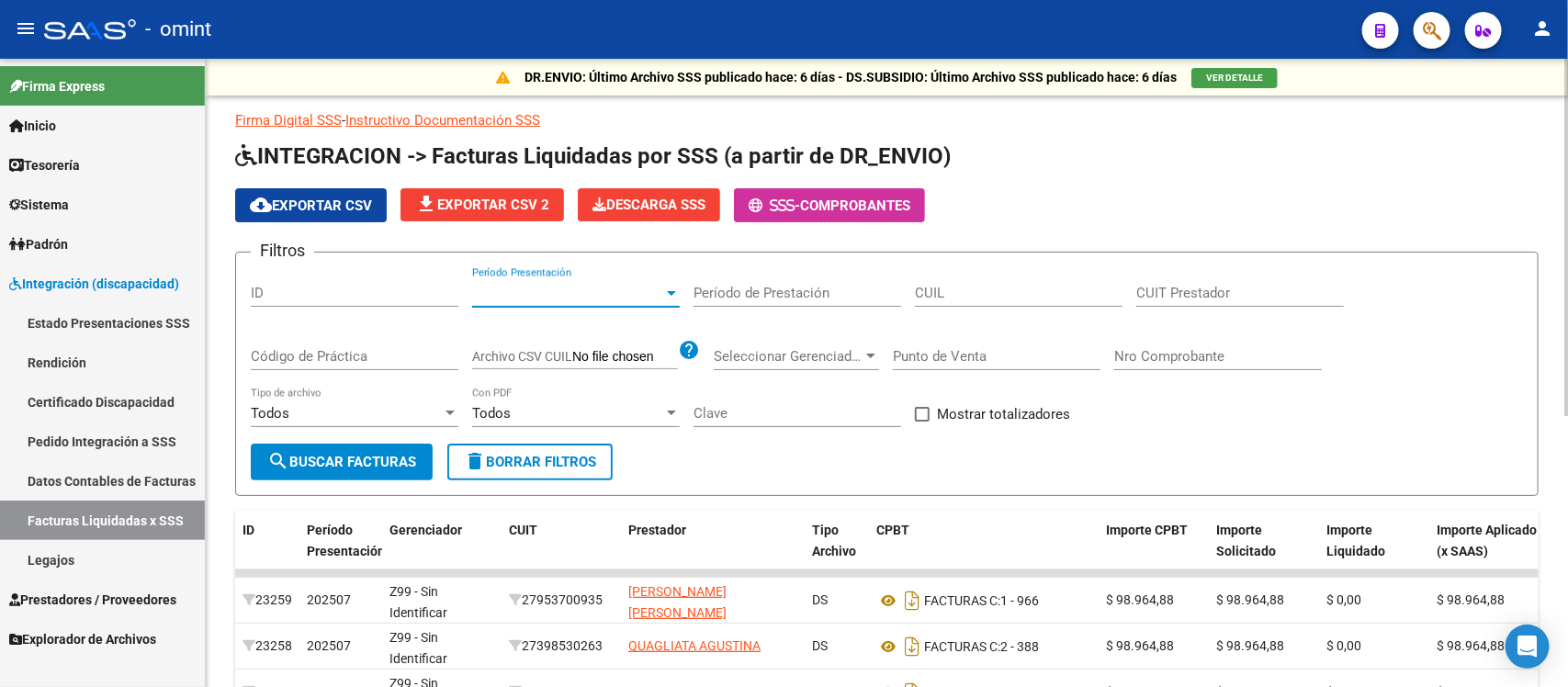
click at [776, 294] on input "Período de Prestación" at bounding box center [797, 292] width 207 height 16
drag, startPoint x: 801, startPoint y: 290, endPoint x: 672, endPoint y: 272, distance: 130.2
click at [672, 272] on div "Filtros ID Período Presentación Período Presentación Período de Prestación CUIL…" at bounding box center [886, 355] width 1273 height 177
click at [637, 299] on div "Período Presentación Período Presentación" at bounding box center [576, 287] width 207 height 39
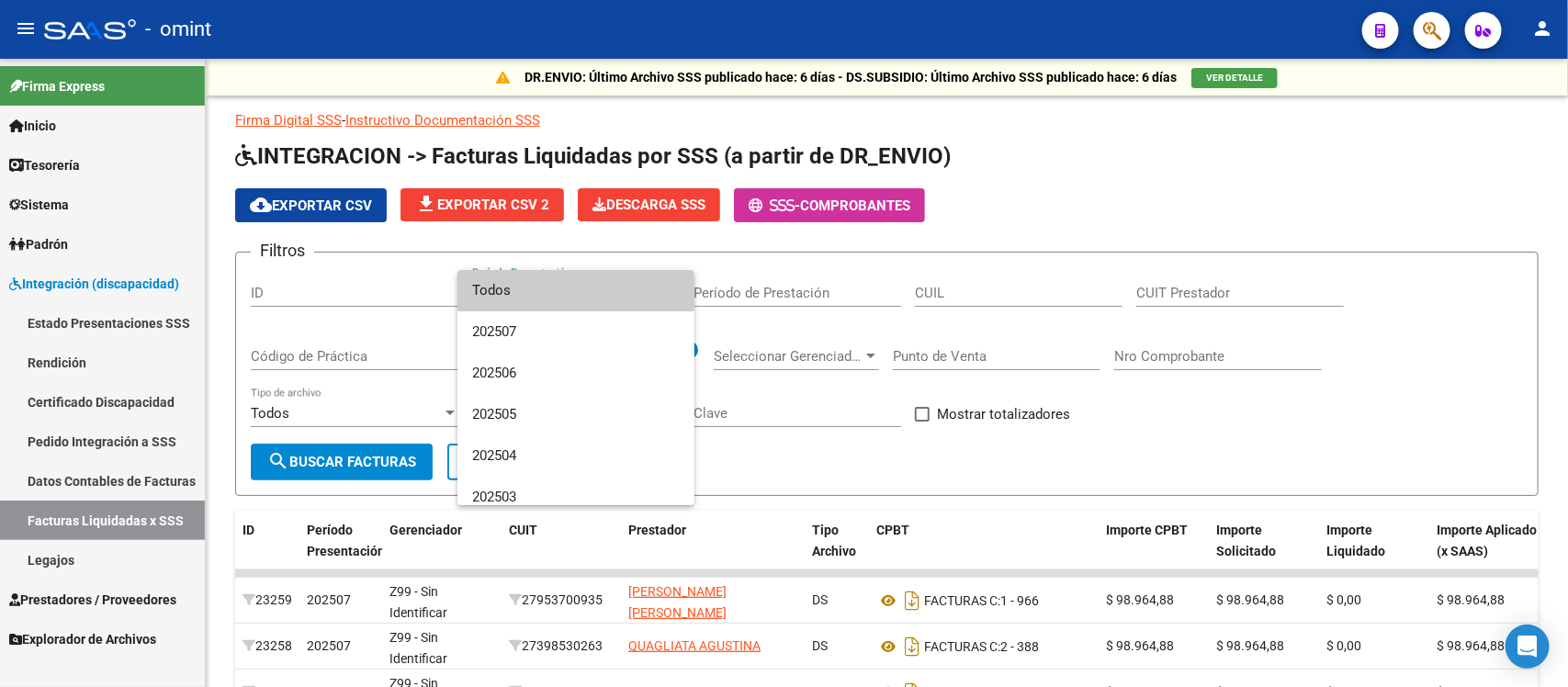
click at [631, 298] on span "Todos" at bounding box center [576, 290] width 207 height 41
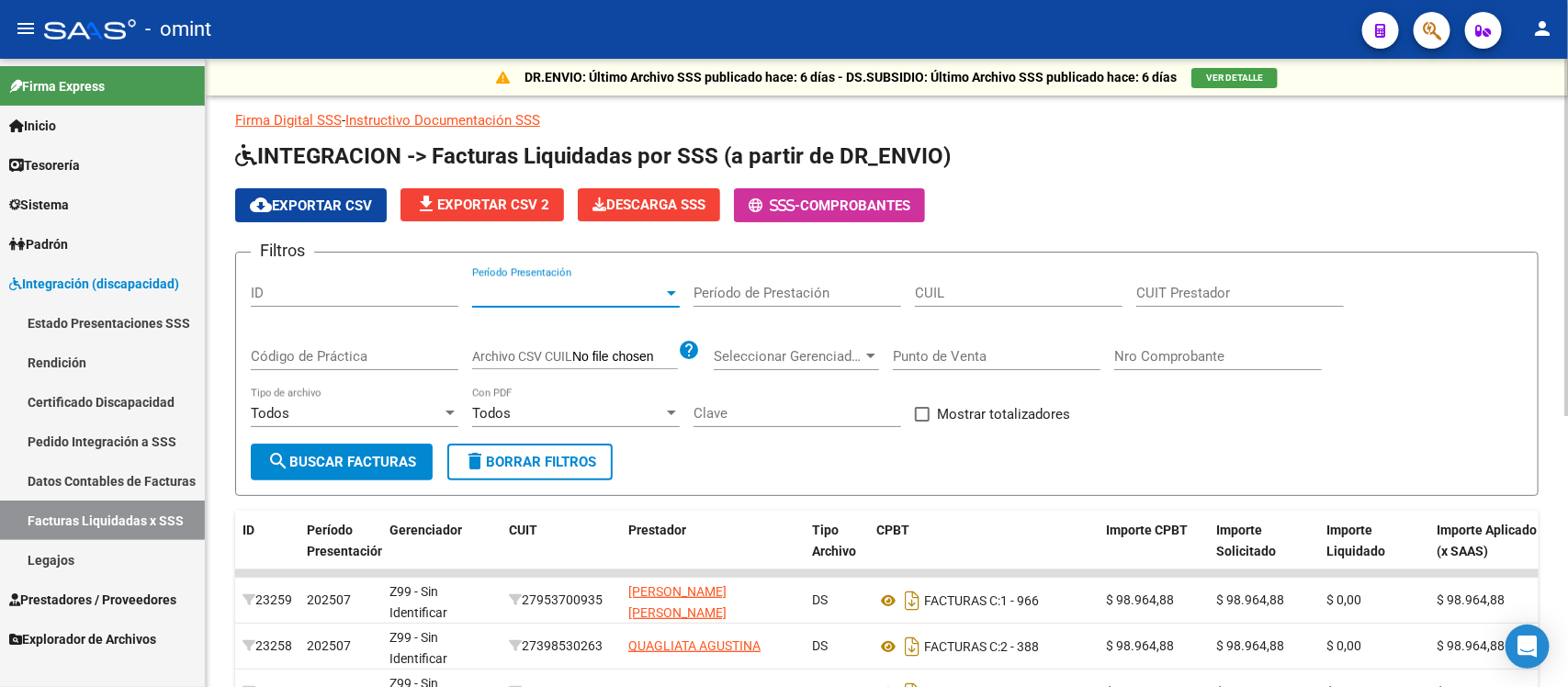
click at [972, 298] on input "CUIL" at bounding box center [1018, 292] width 207 height 16
paste input "20-55269824-0"
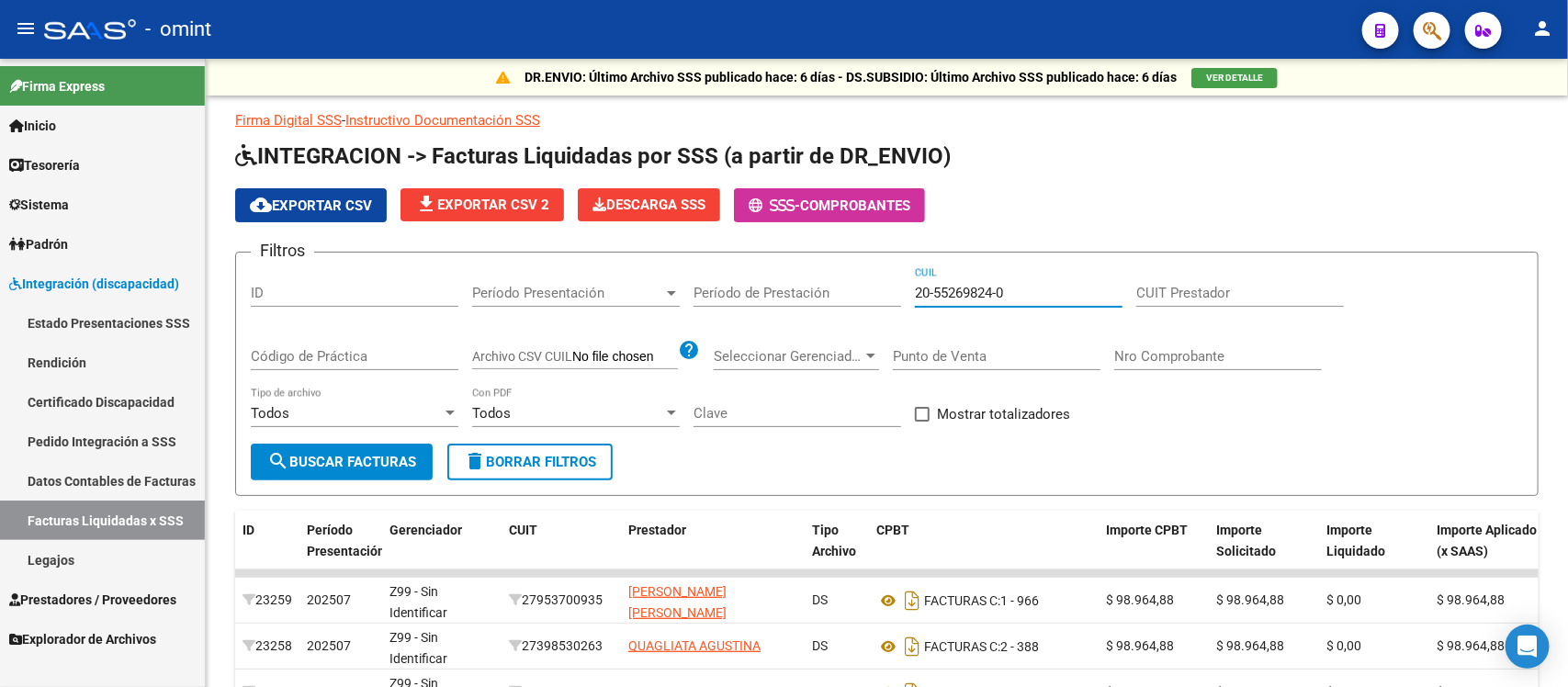
type input "20-55269824-0"
click at [1187, 303] on div "CUIT Prestador" at bounding box center [1240, 287] width 207 height 39
paste input "27-39340046-9"
type input "27-39340046-9"
click at [341, 469] on button "search Buscar Facturas" at bounding box center [341, 462] width 182 height 36
